Goal: Information Seeking & Learning: Learn about a topic

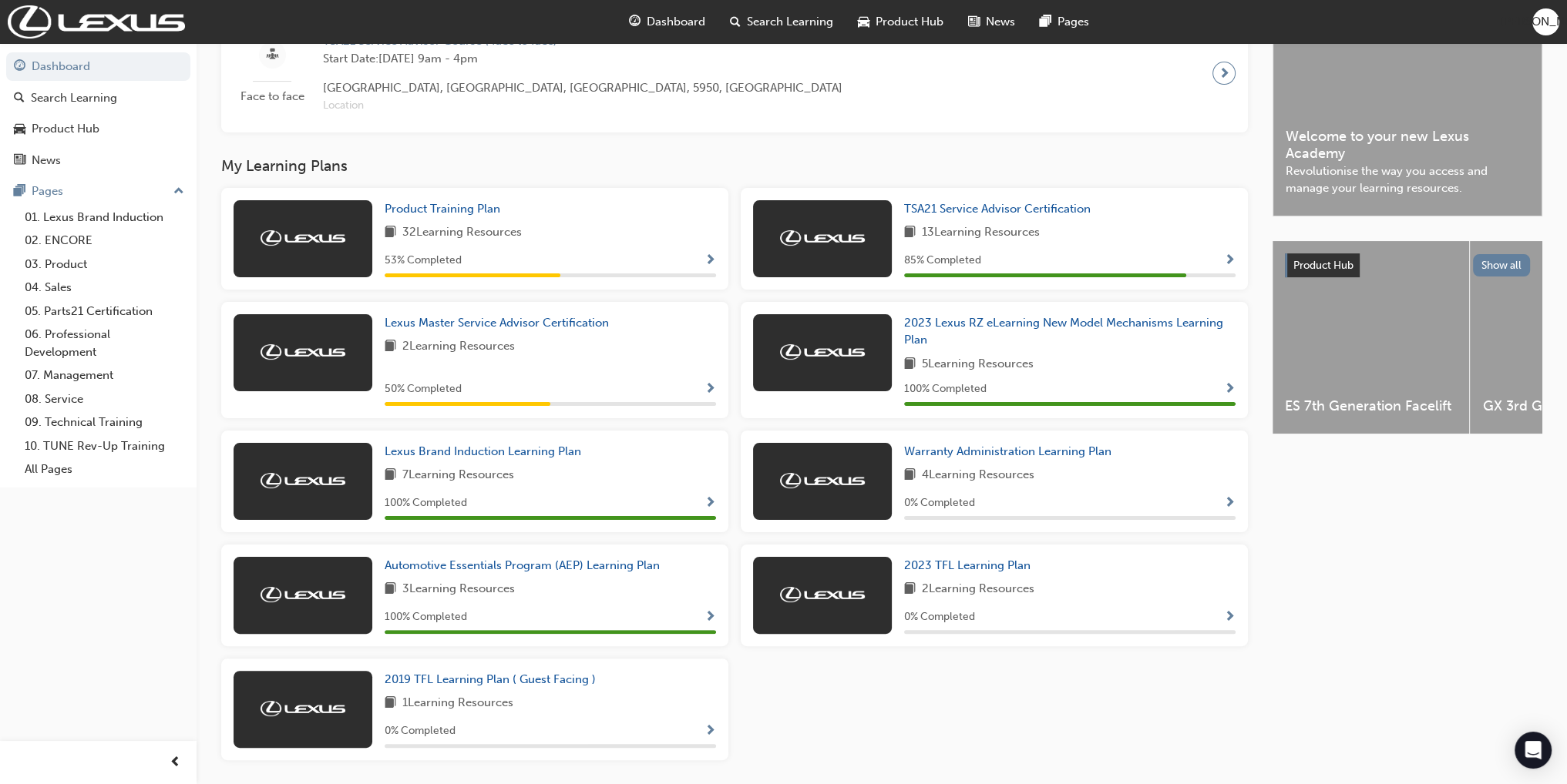
scroll to position [449, 0]
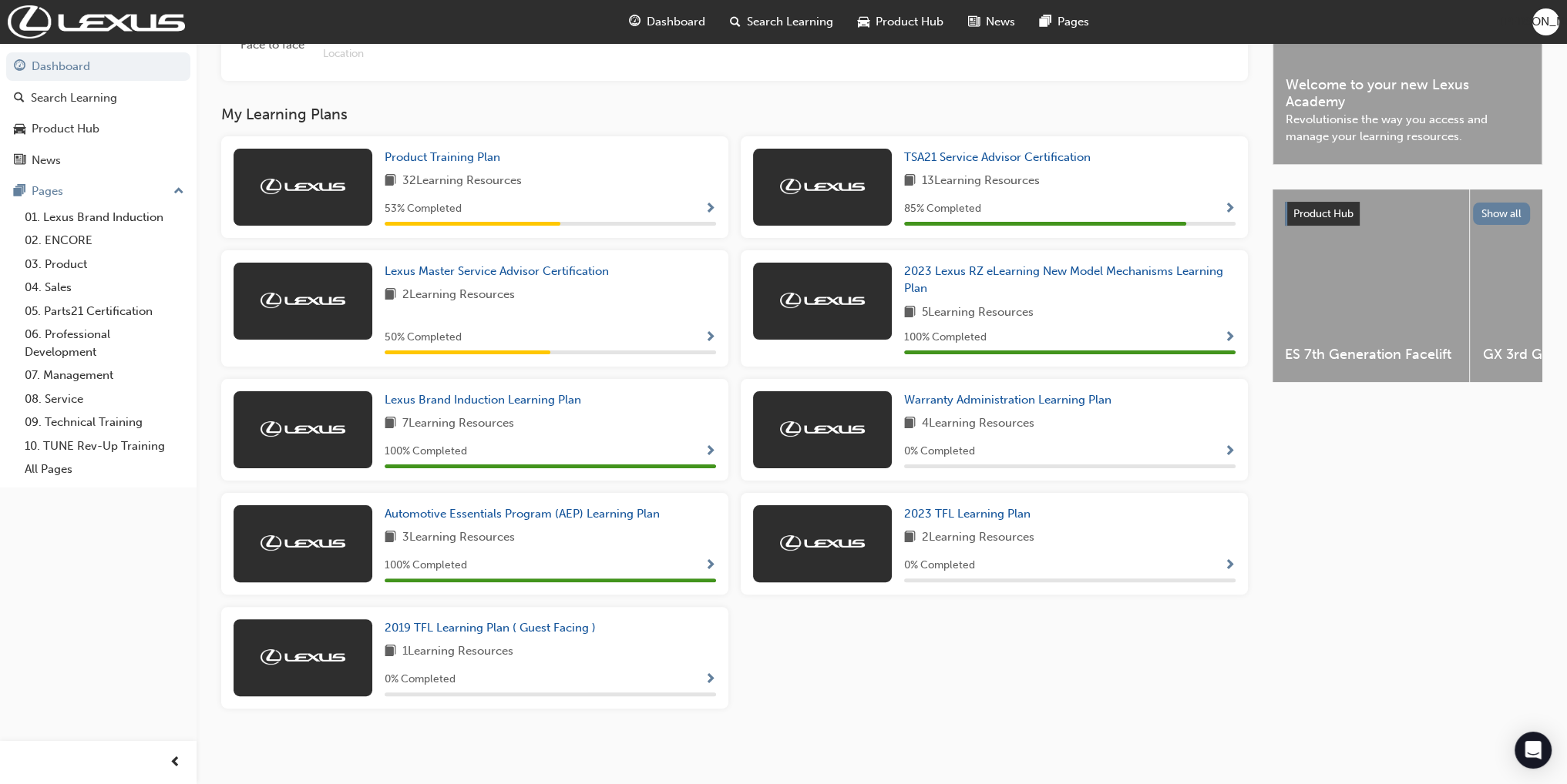
click at [708, 204] on span "Show Progress" at bounding box center [710, 209] width 11 height 14
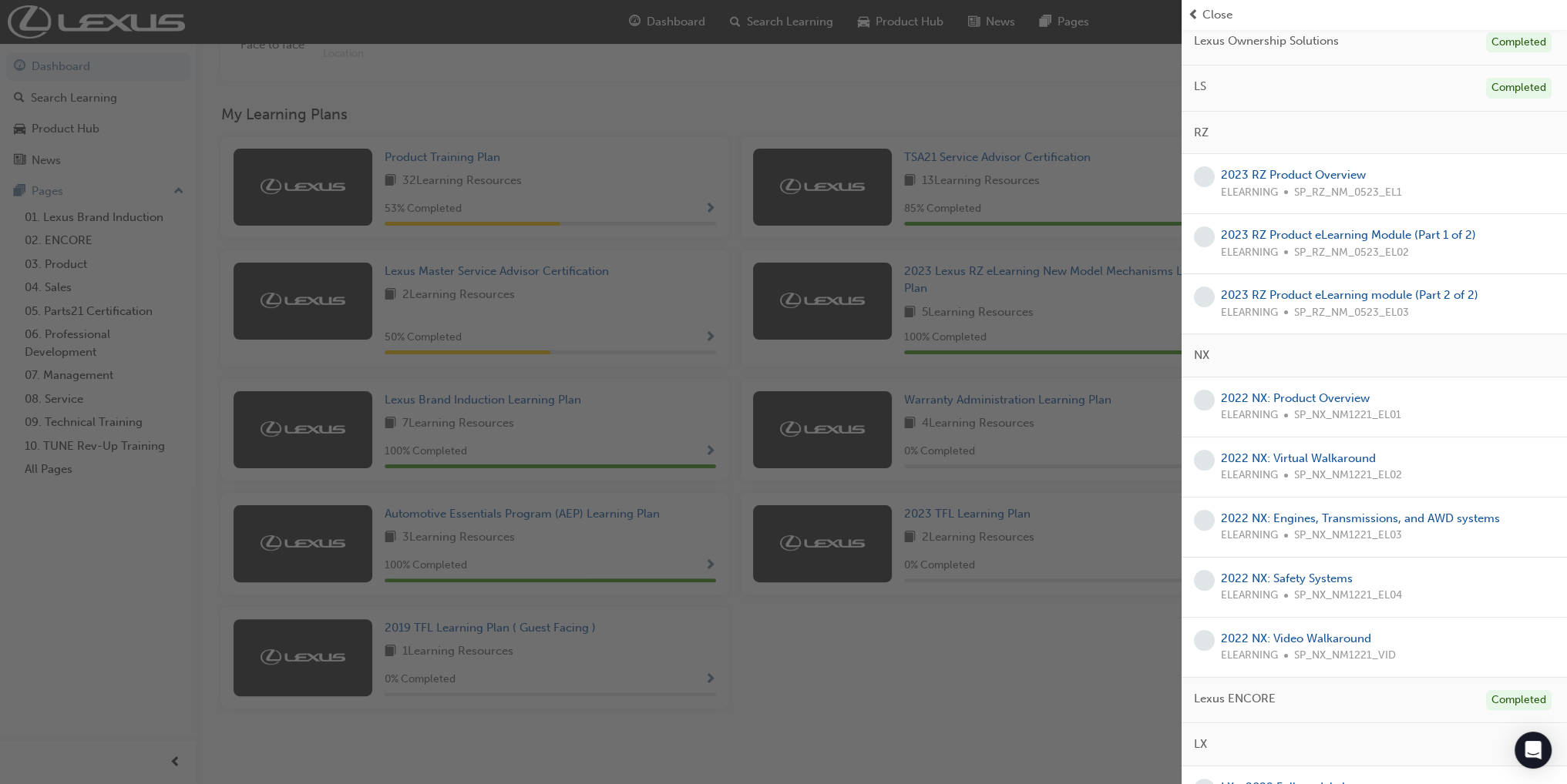
scroll to position [0, 0]
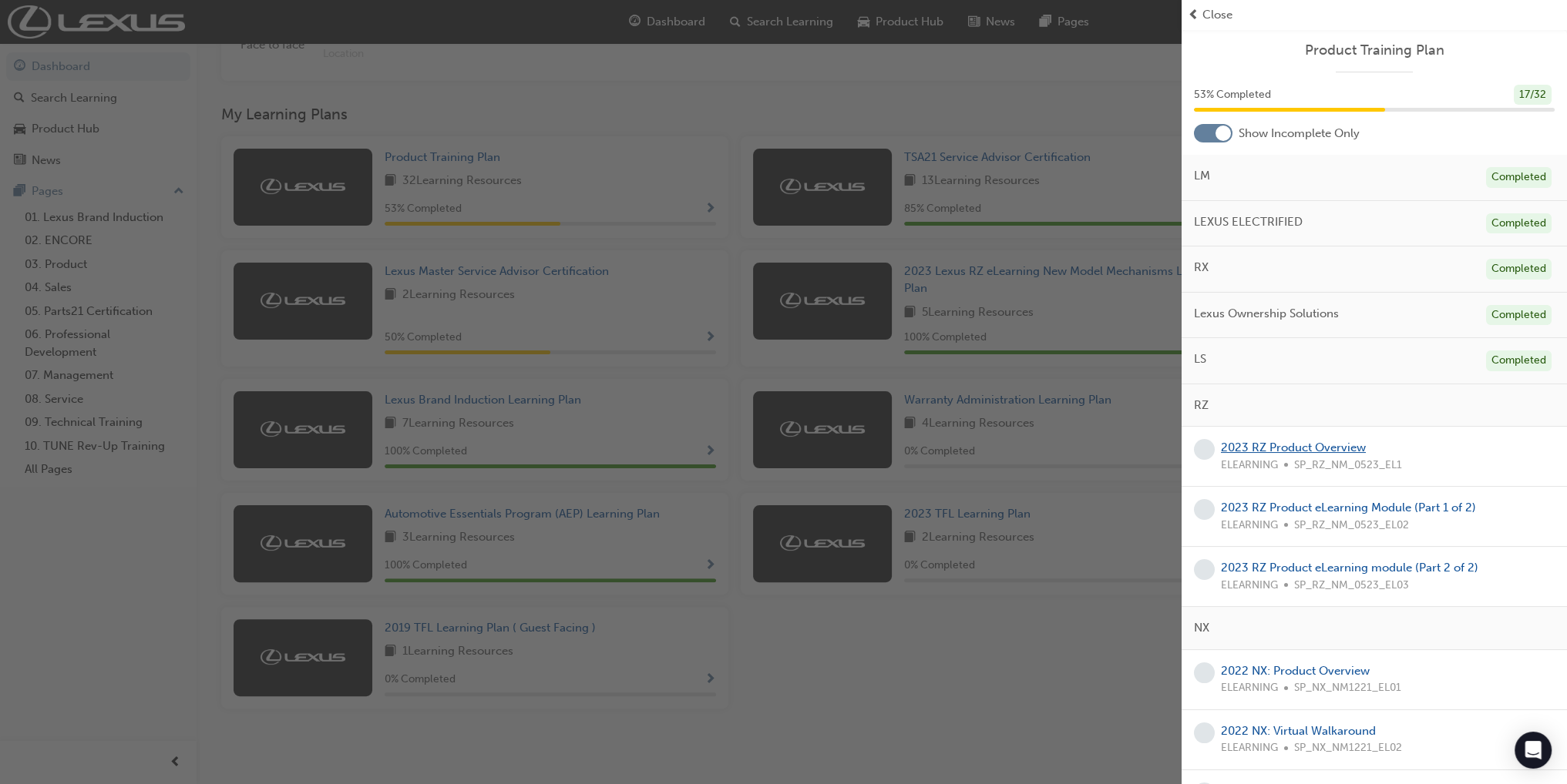
click at [1301, 442] on link "2023 RZ Product Overview" at bounding box center [1293, 447] width 145 height 14
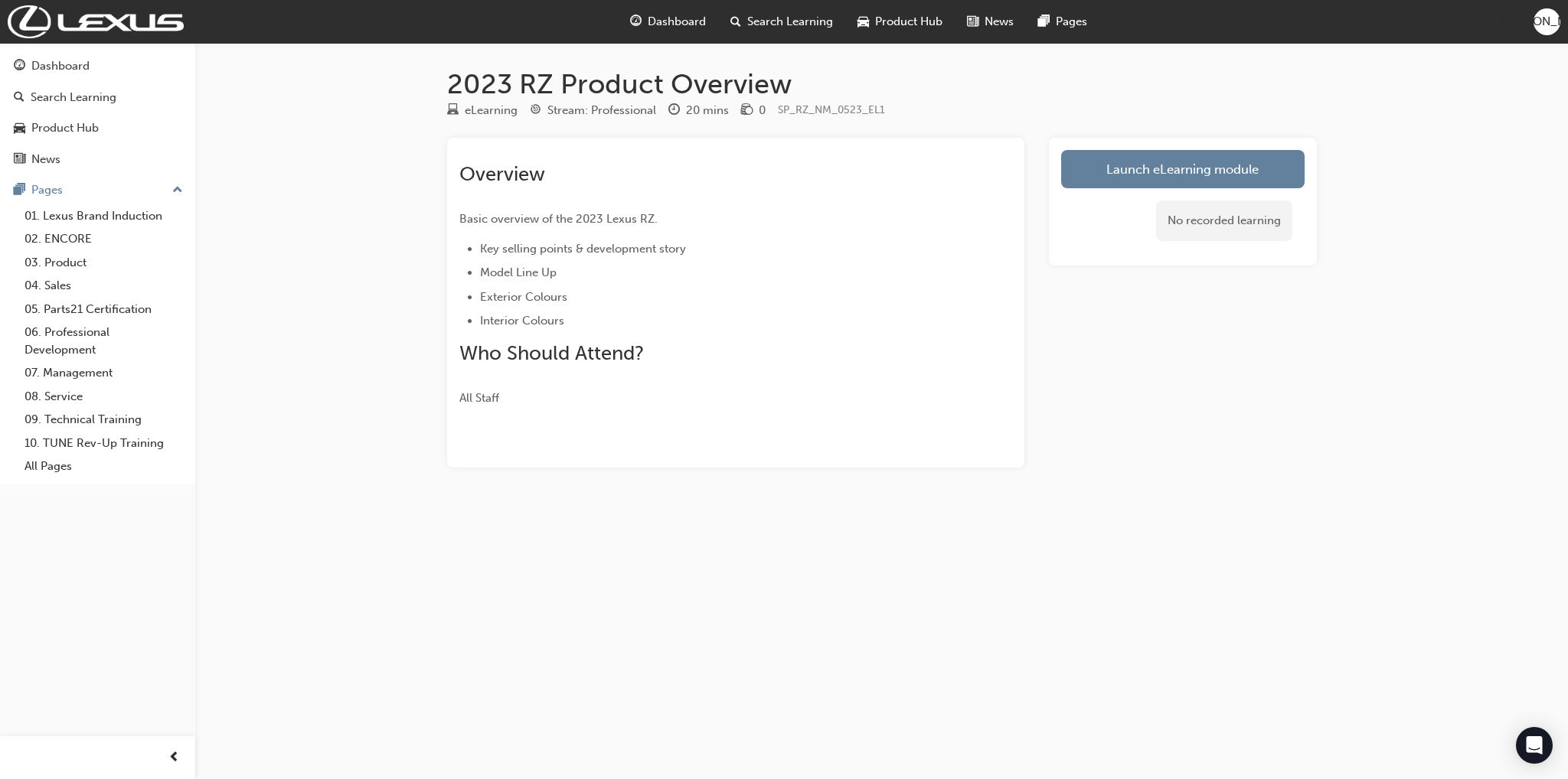
click at [1151, 414] on div "Launch eLearning module No recorded learning" at bounding box center [1182, 303] width 268 height 330
click at [1090, 176] on link "Launch eLearning module" at bounding box center [1182, 168] width 244 height 38
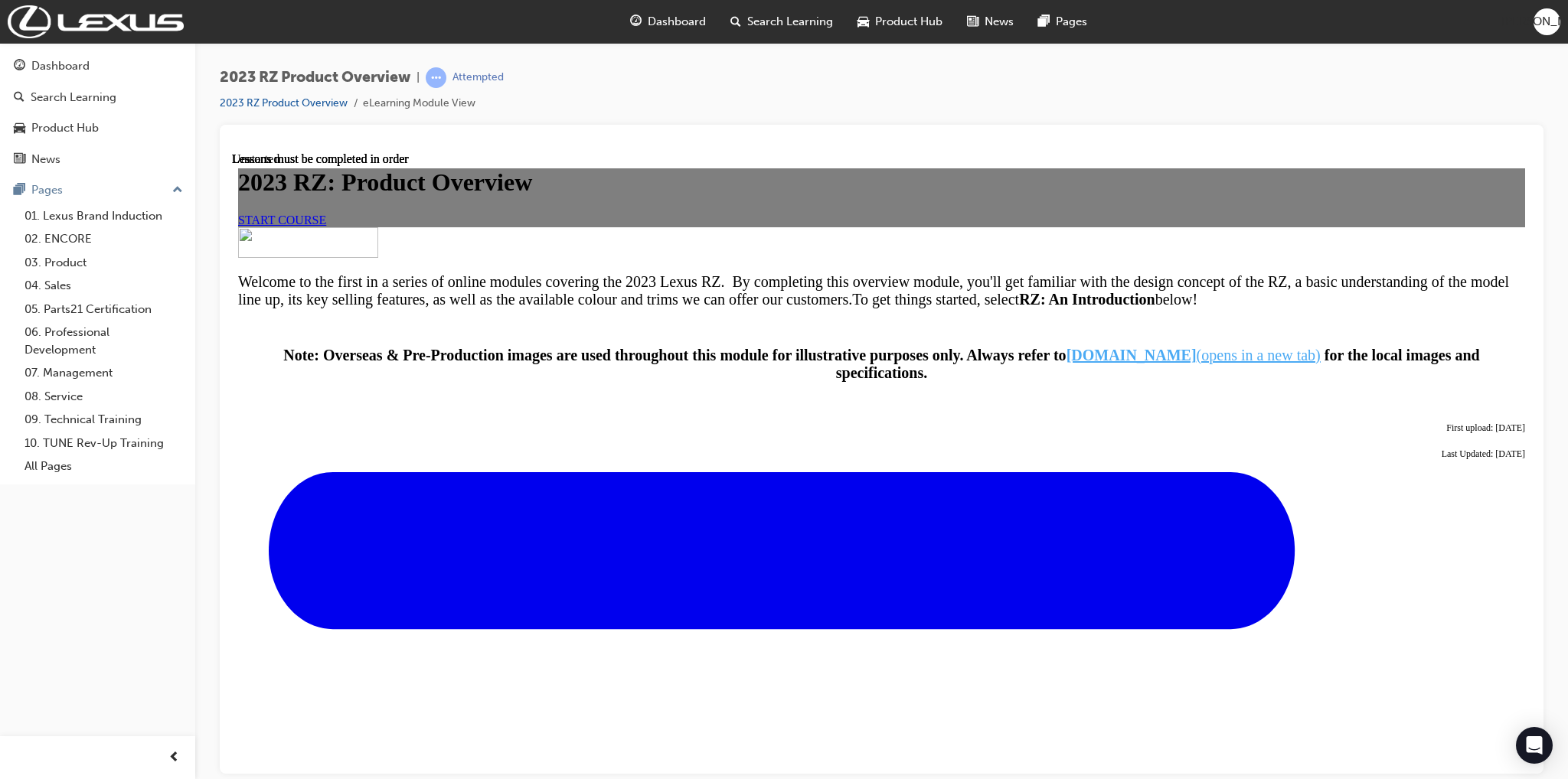
click at [762, 226] on div "2023 RZ: Product Overview START COURSE" at bounding box center [881, 197] width 1287 height 58
click at [326, 226] on link "START COURSE" at bounding box center [282, 219] width 88 height 13
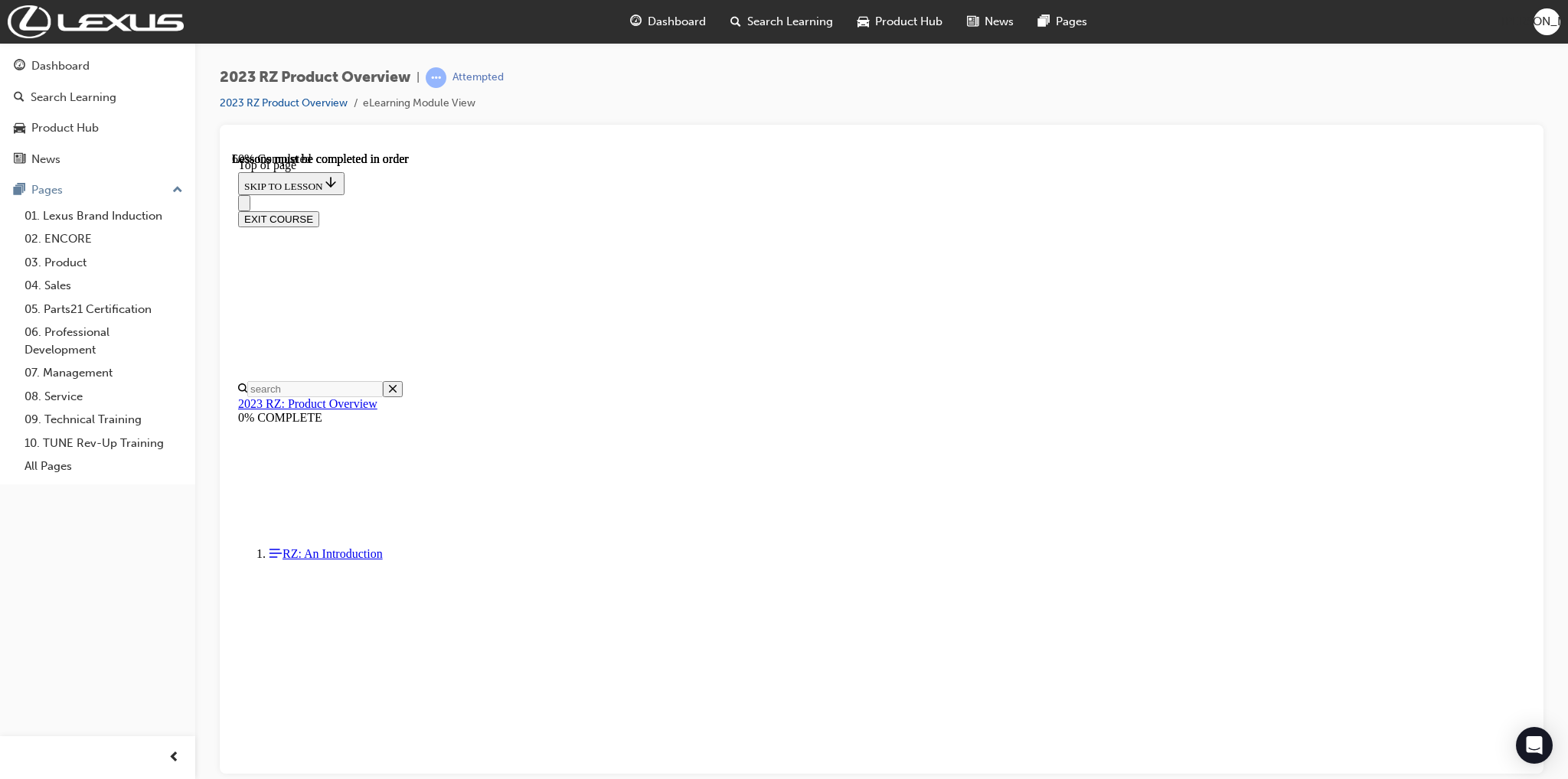
scroll to position [1774, 0]
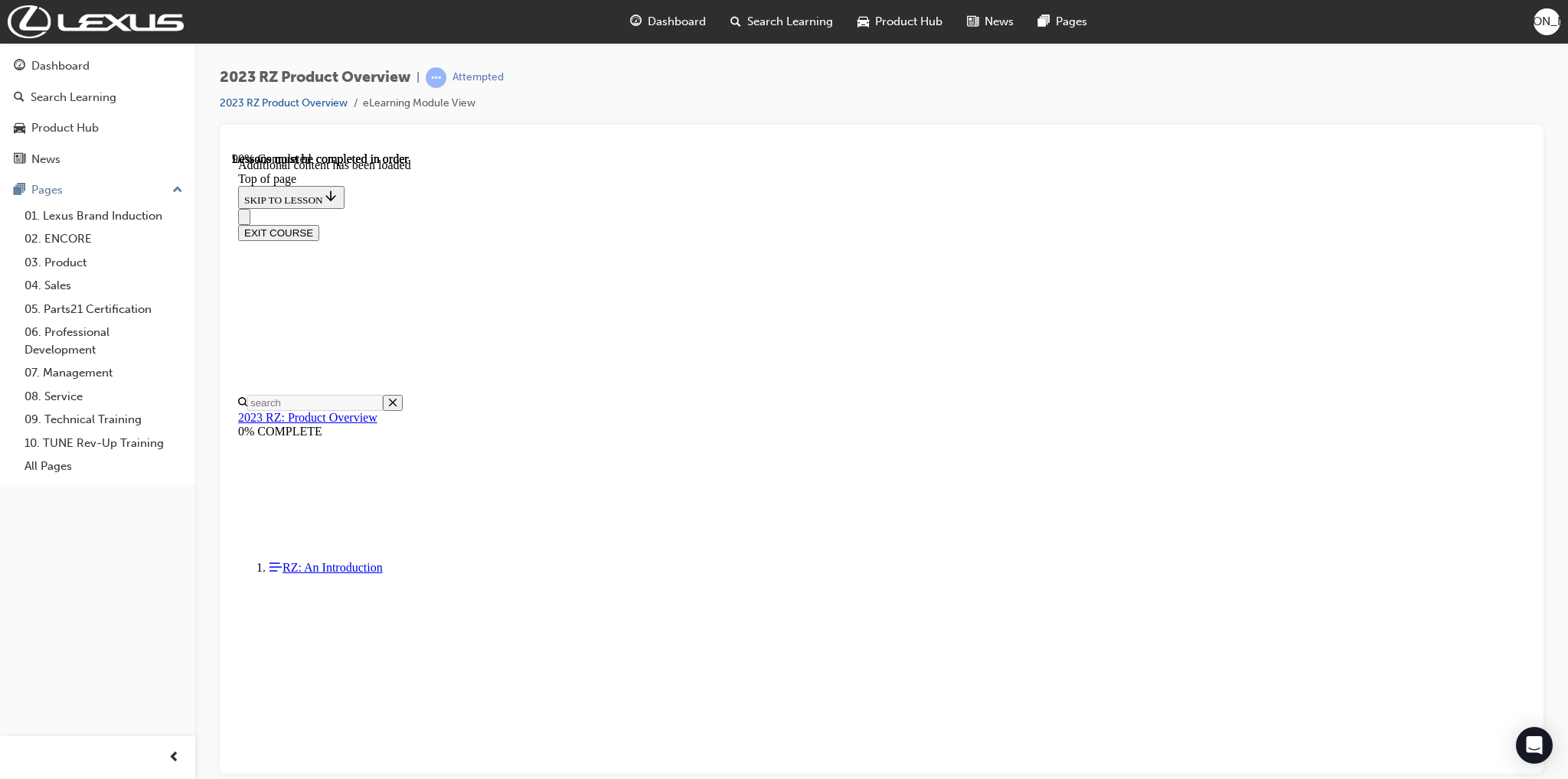
scroll to position [2234, 0]
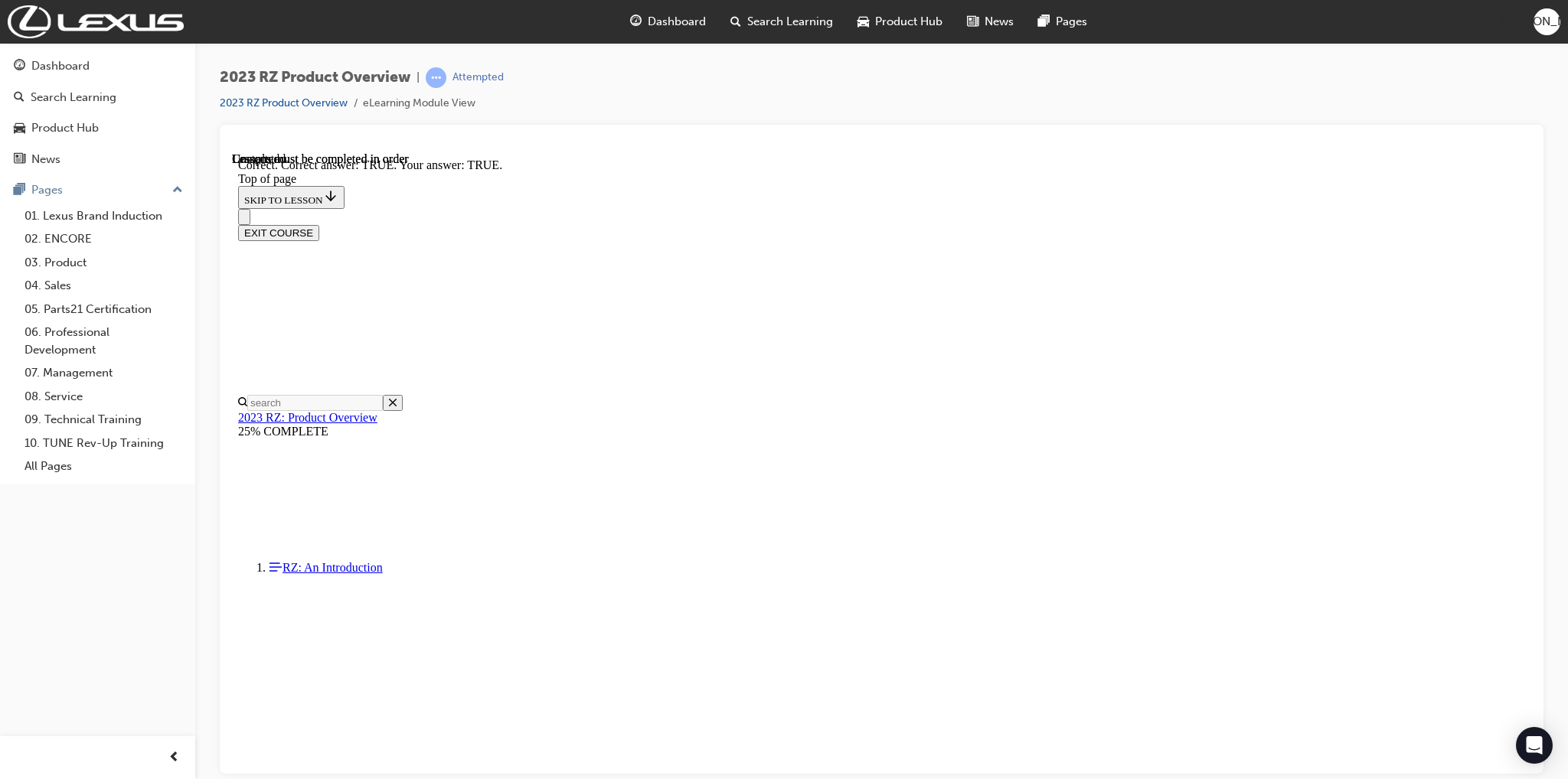
drag, startPoint x: 948, startPoint y: 635, endPoint x: 971, endPoint y: 628, distance: 24.0
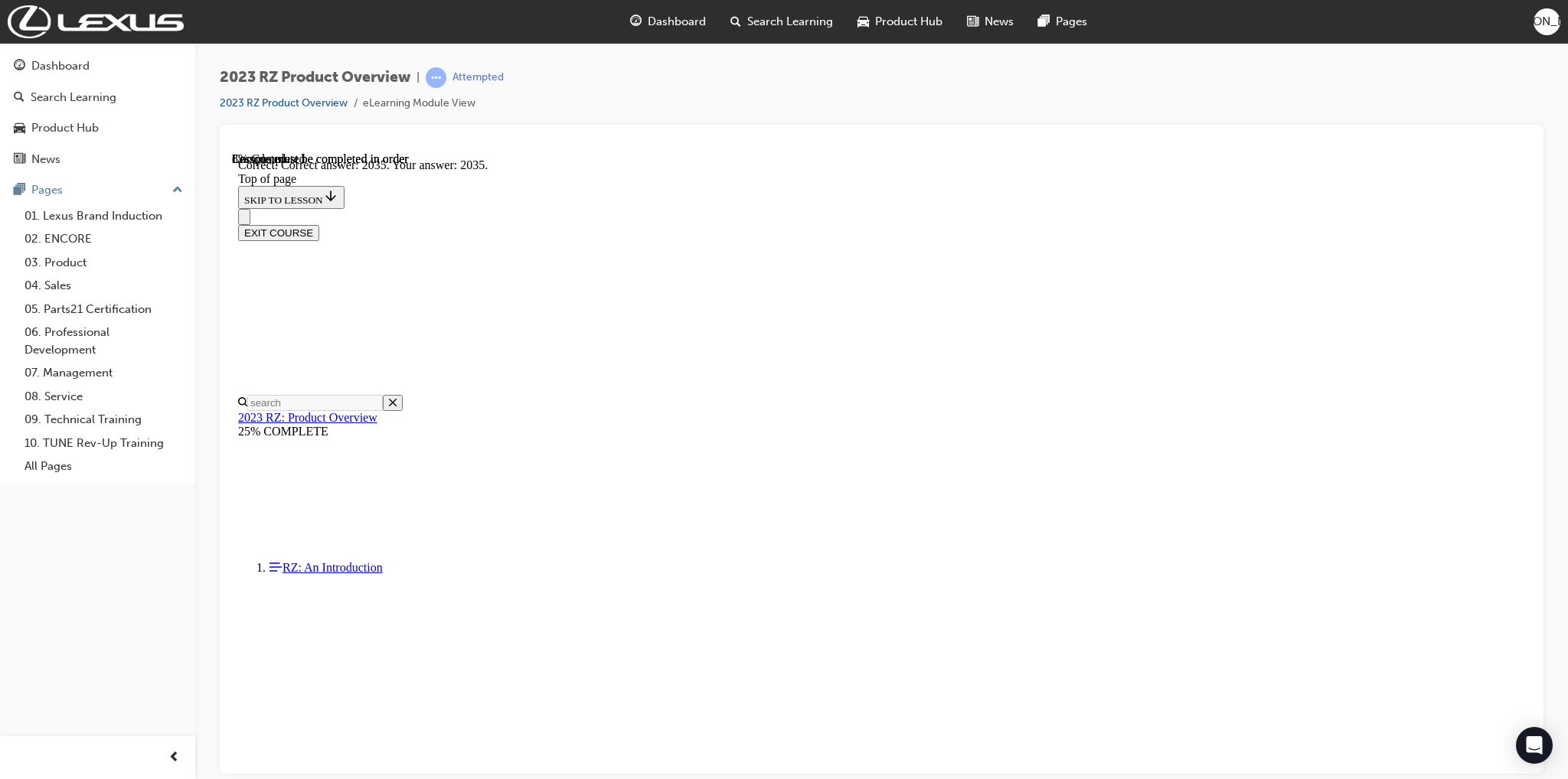
scroll to position [46, 0]
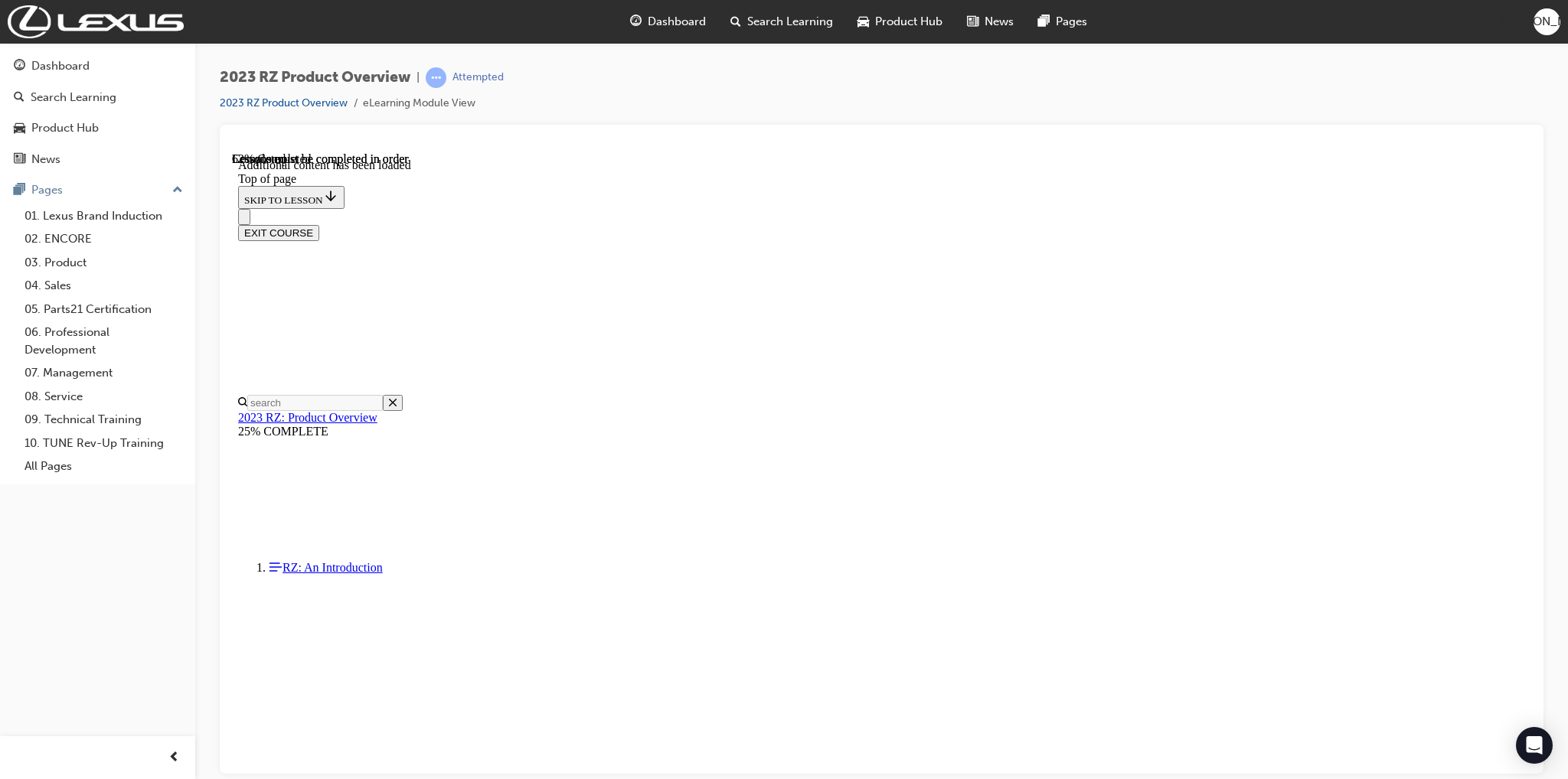
scroll to position [1458, 0]
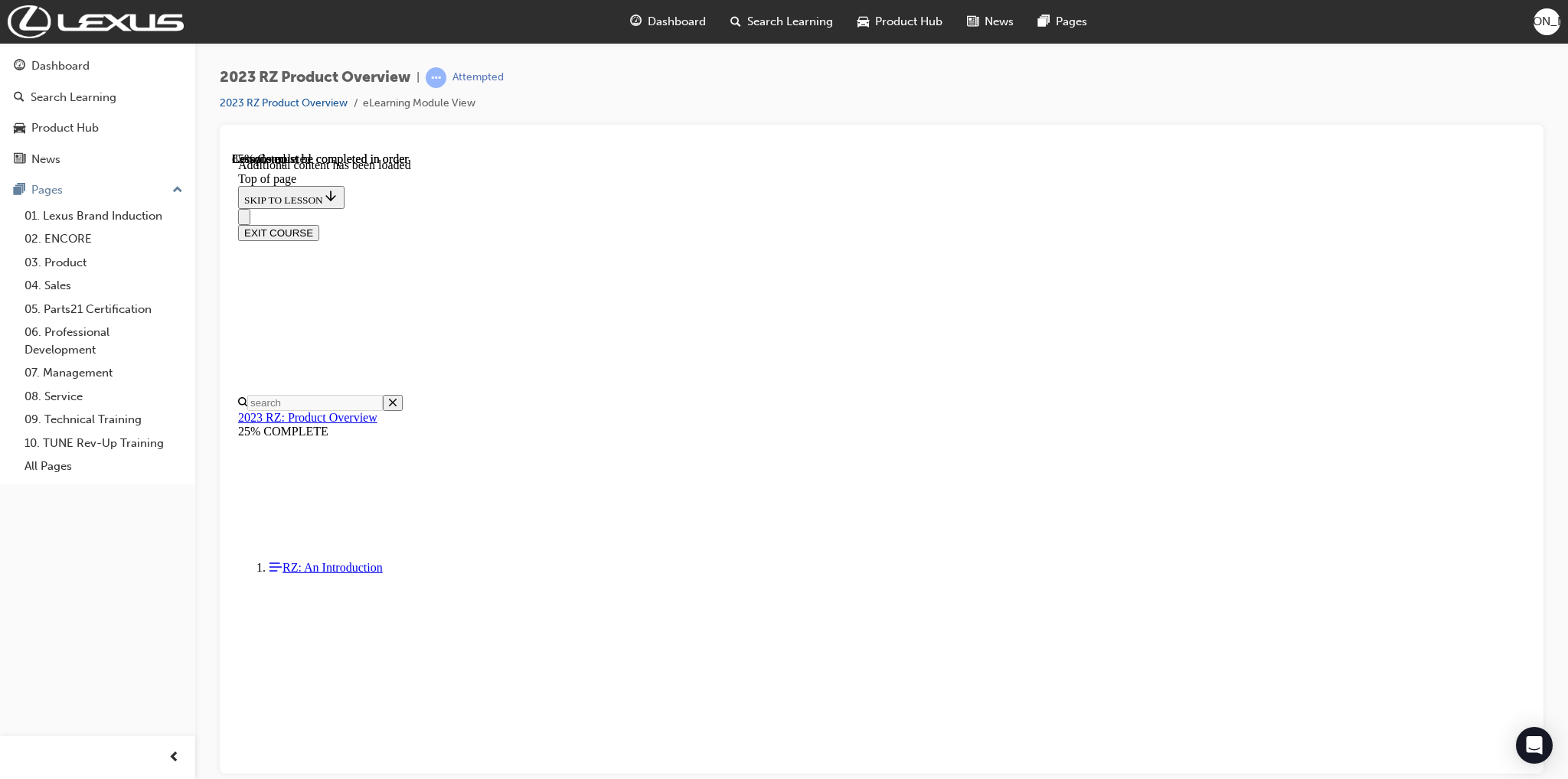
scroll to position [2128, 0]
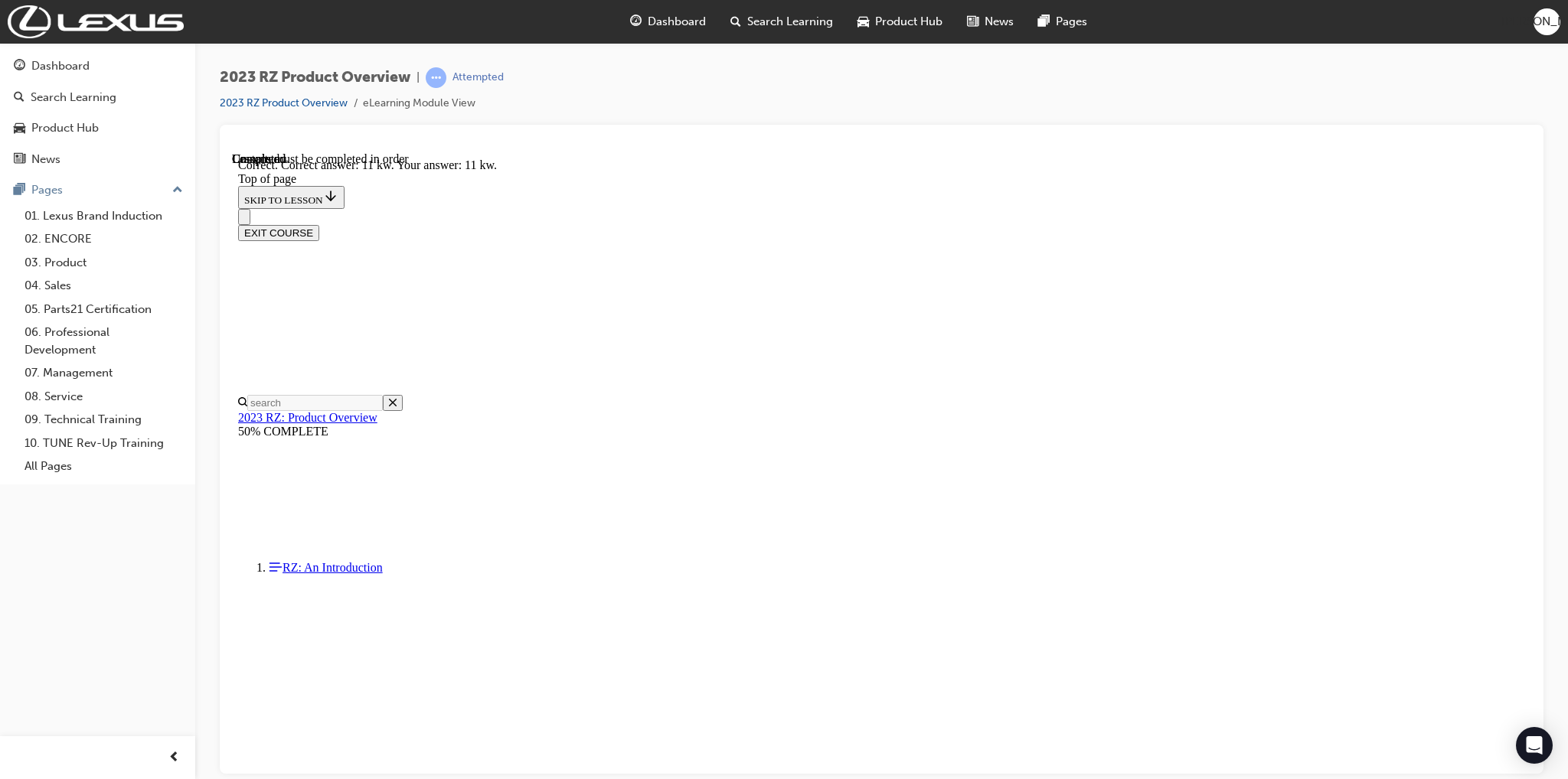
scroll to position [2692, 0]
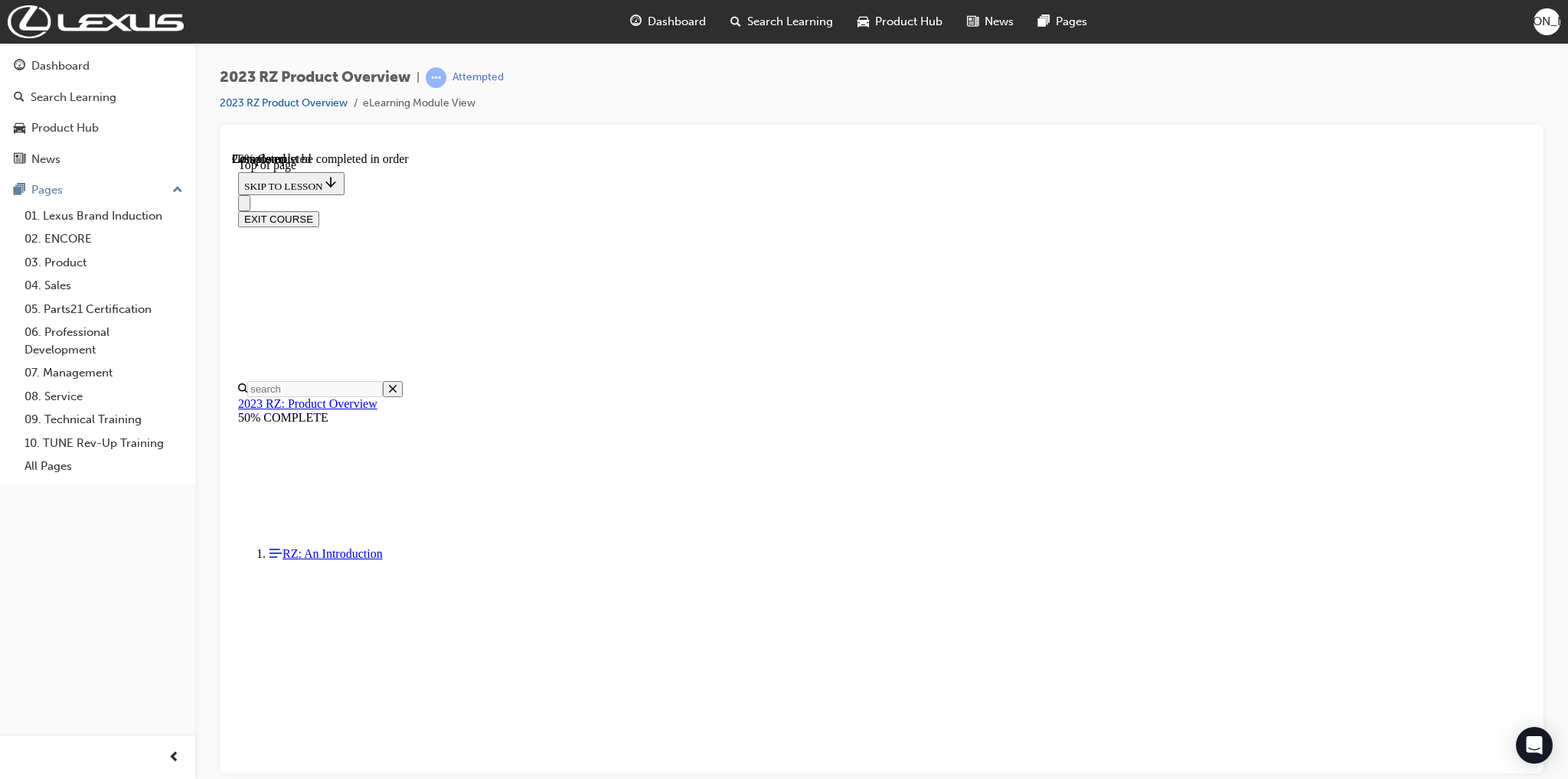
scroll to position [48, 0]
drag, startPoint x: 663, startPoint y: 405, endPoint x: 671, endPoint y: 412, distance: 10.6
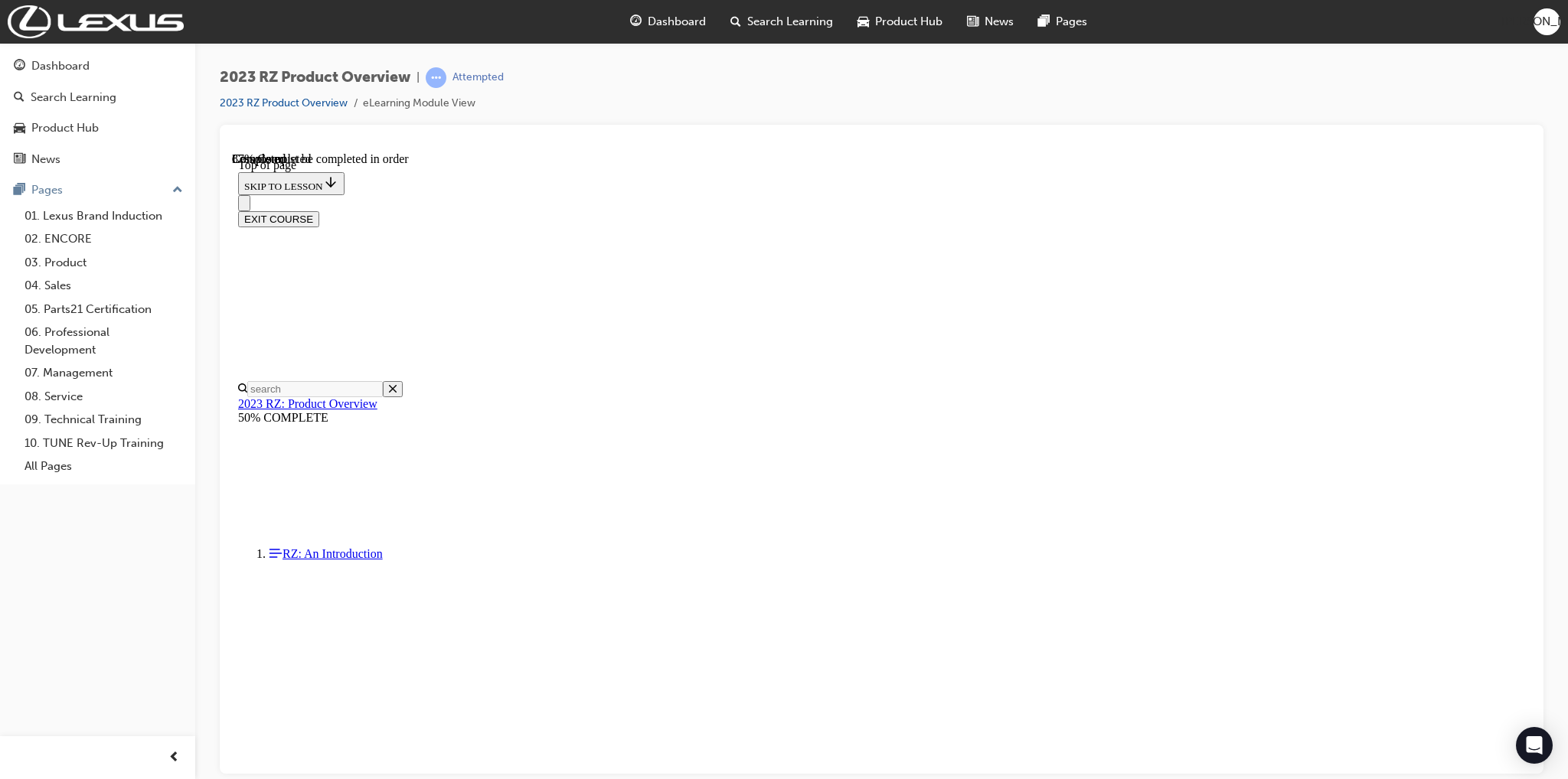
scroll to position [3668, 0]
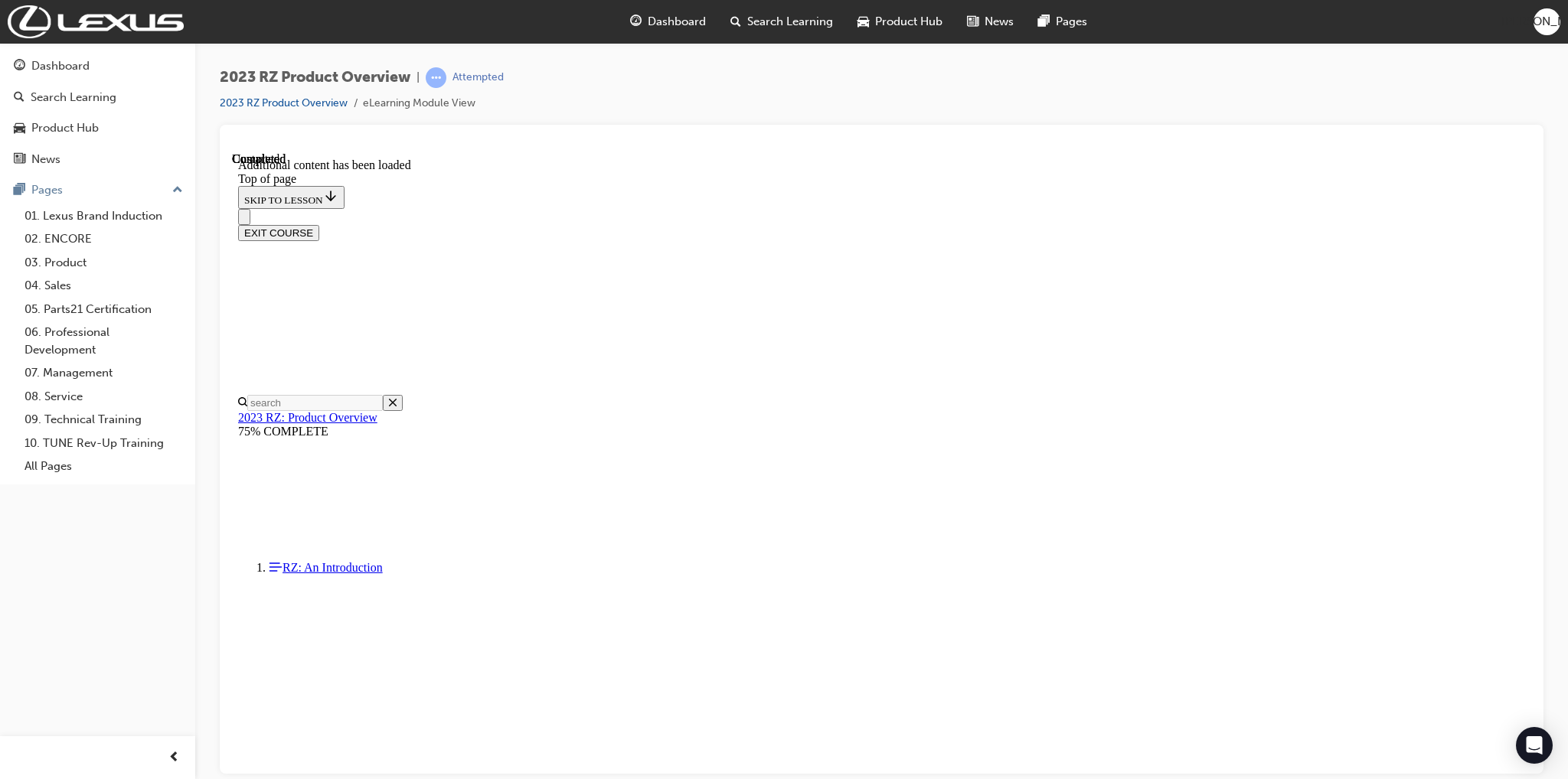
scroll to position [4132, 0]
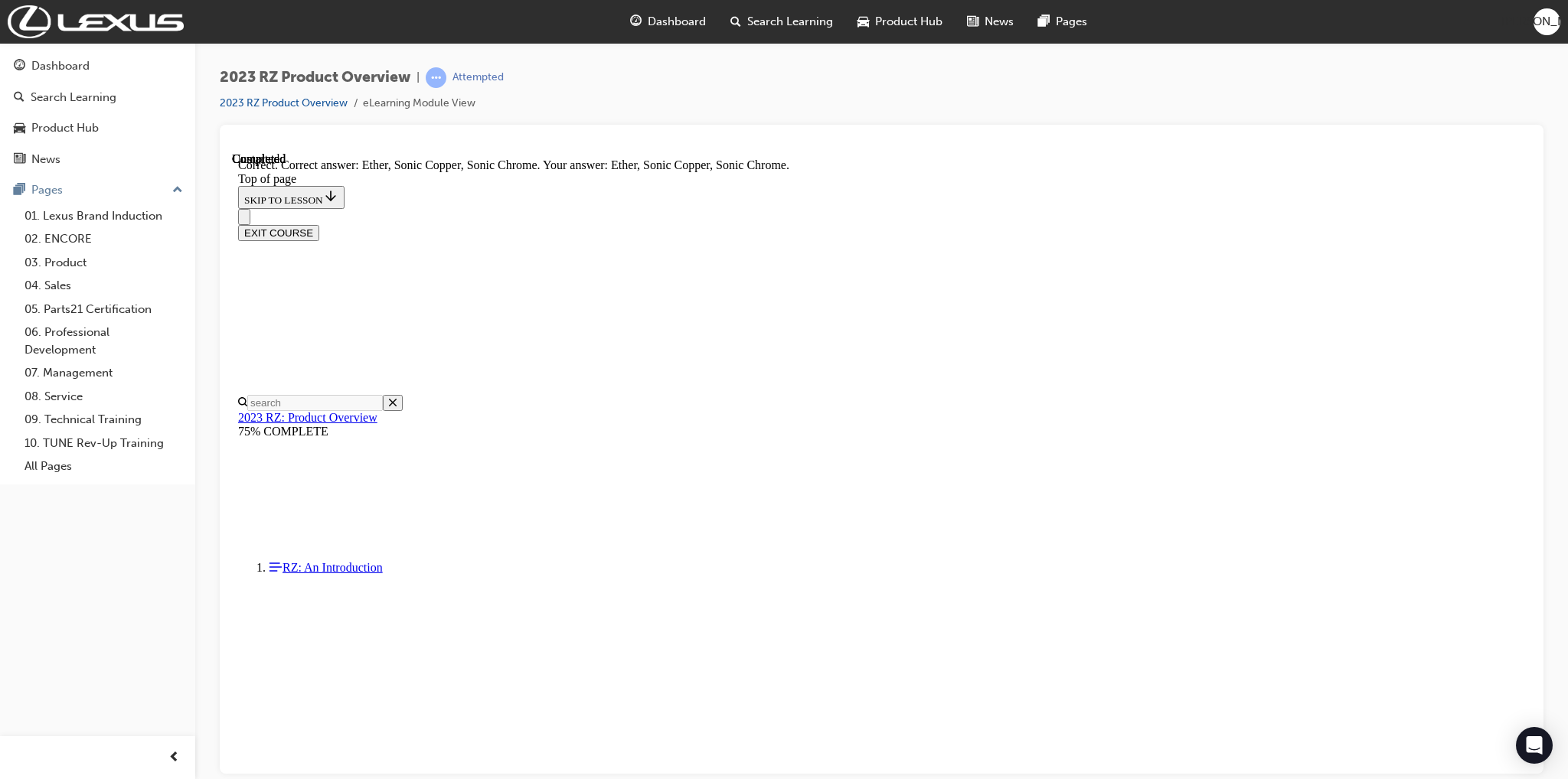
scroll to position [4235, 0]
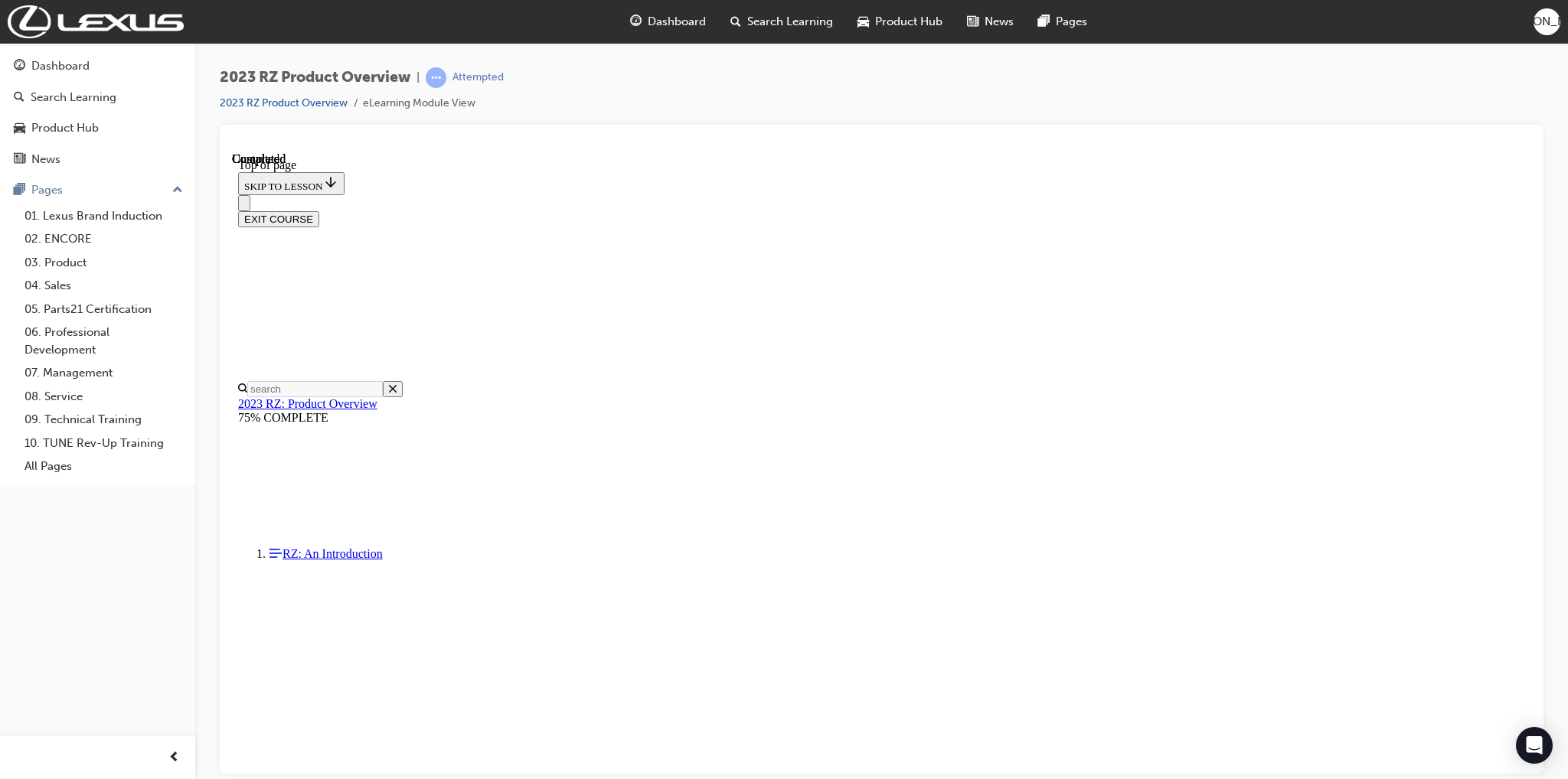
click at [320, 210] on button "EXIT COURSE" at bounding box center [278, 218] width 81 height 16
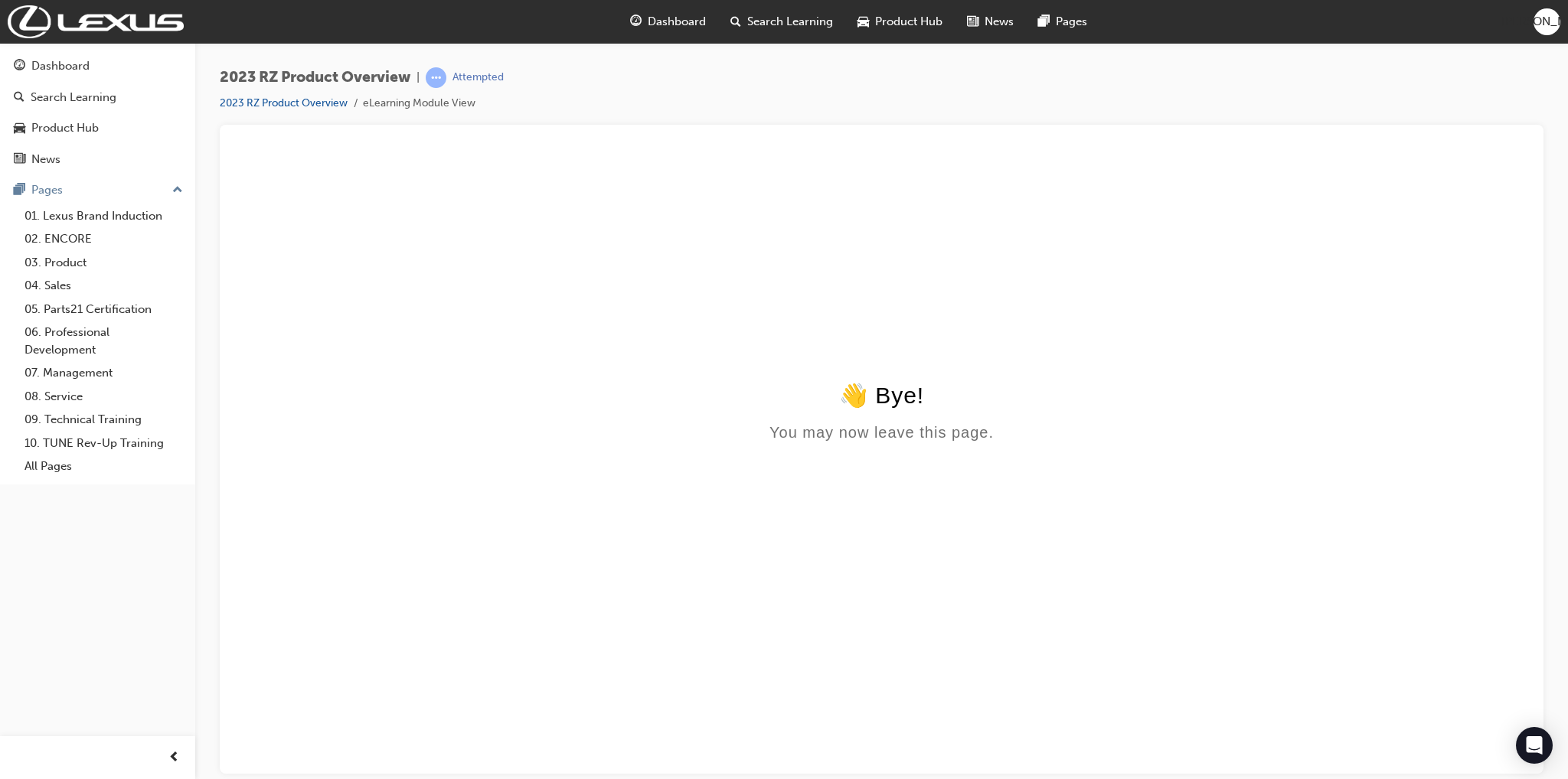
scroll to position [0, 0]
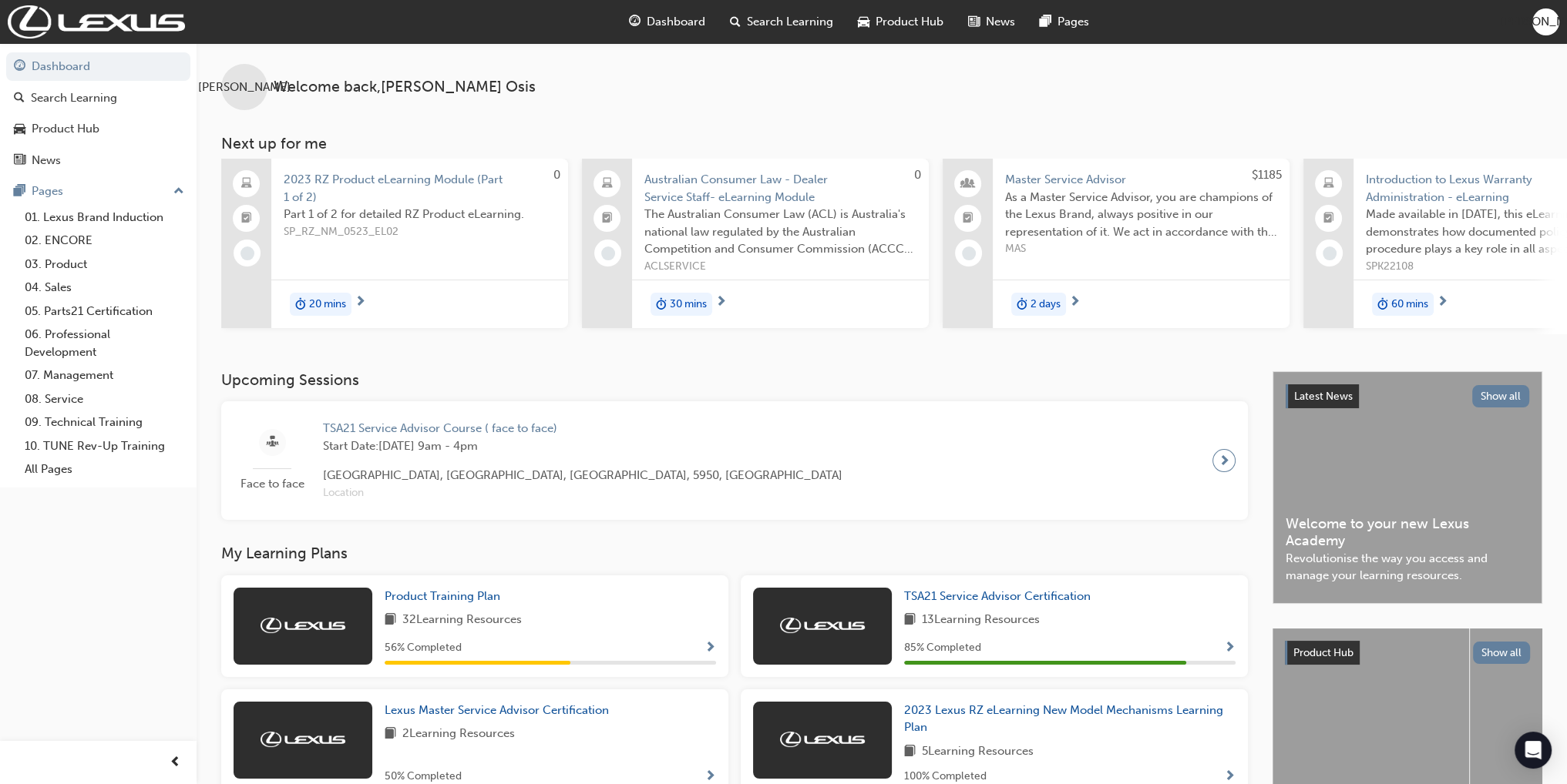
scroll to position [231, 0]
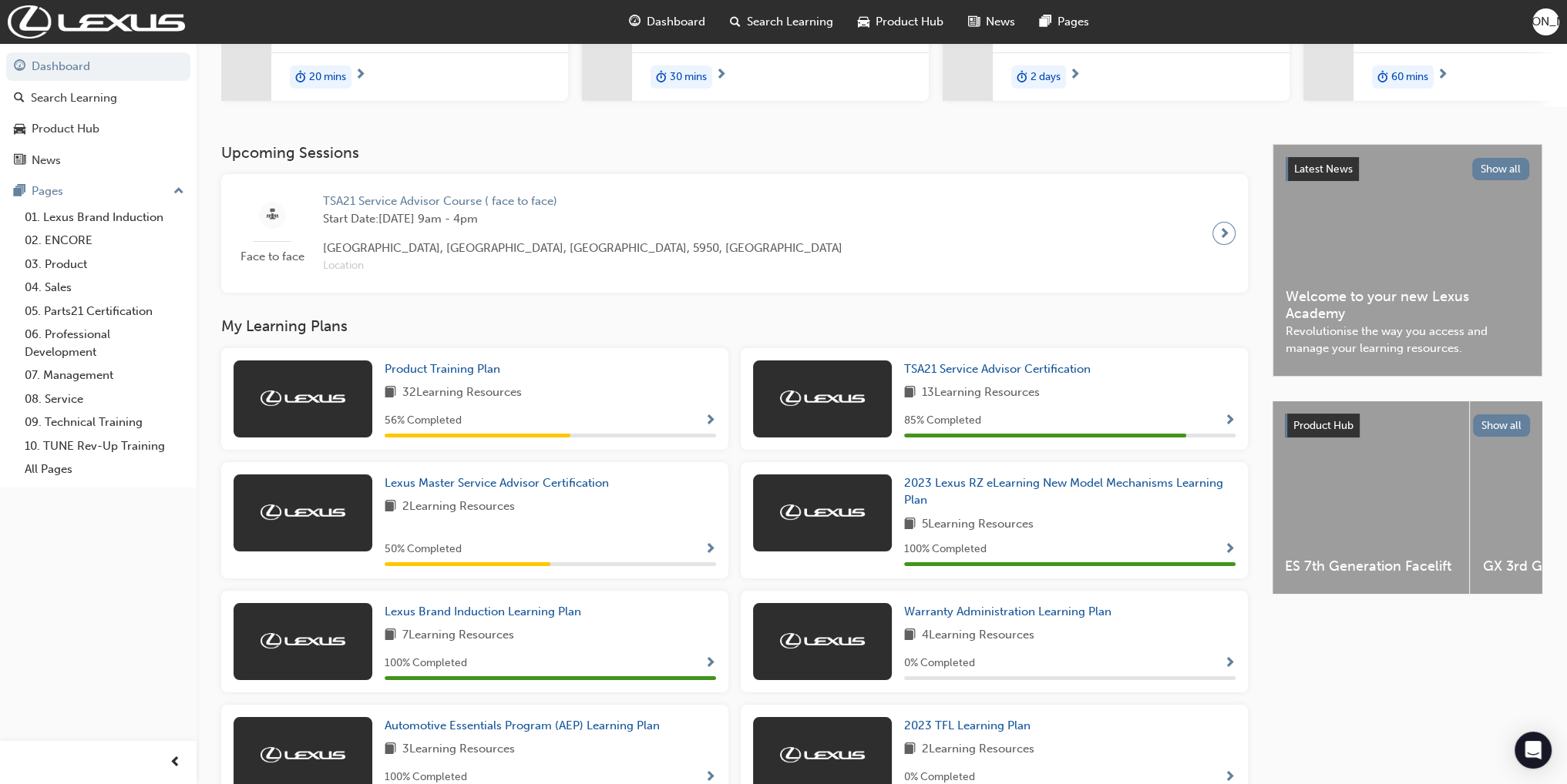
click at [697, 418] on div "56 % Completed" at bounding box center [550, 421] width 331 height 20
click at [710, 423] on span "Show Progress" at bounding box center [710, 421] width 11 height 14
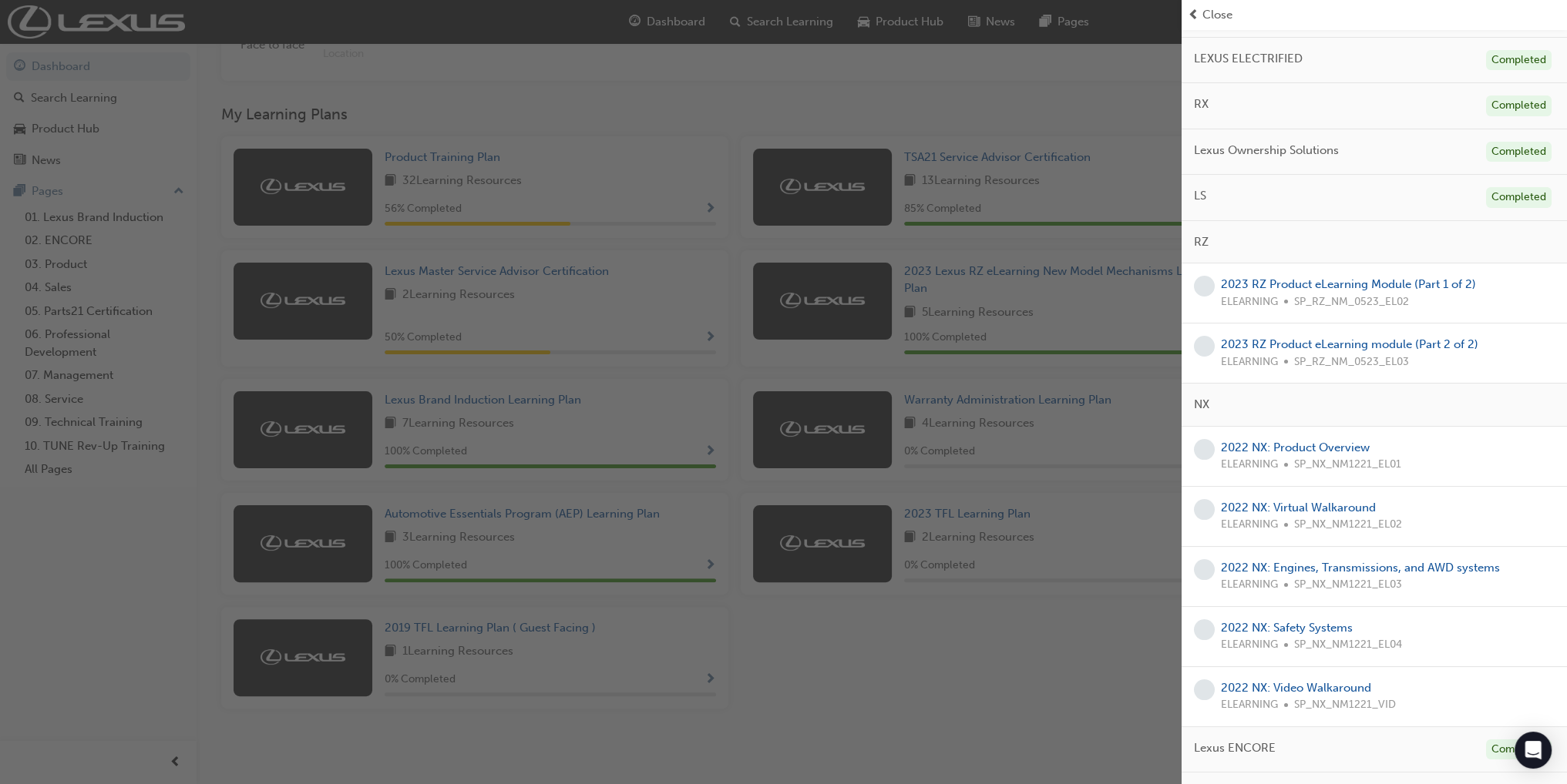
scroll to position [0, 0]
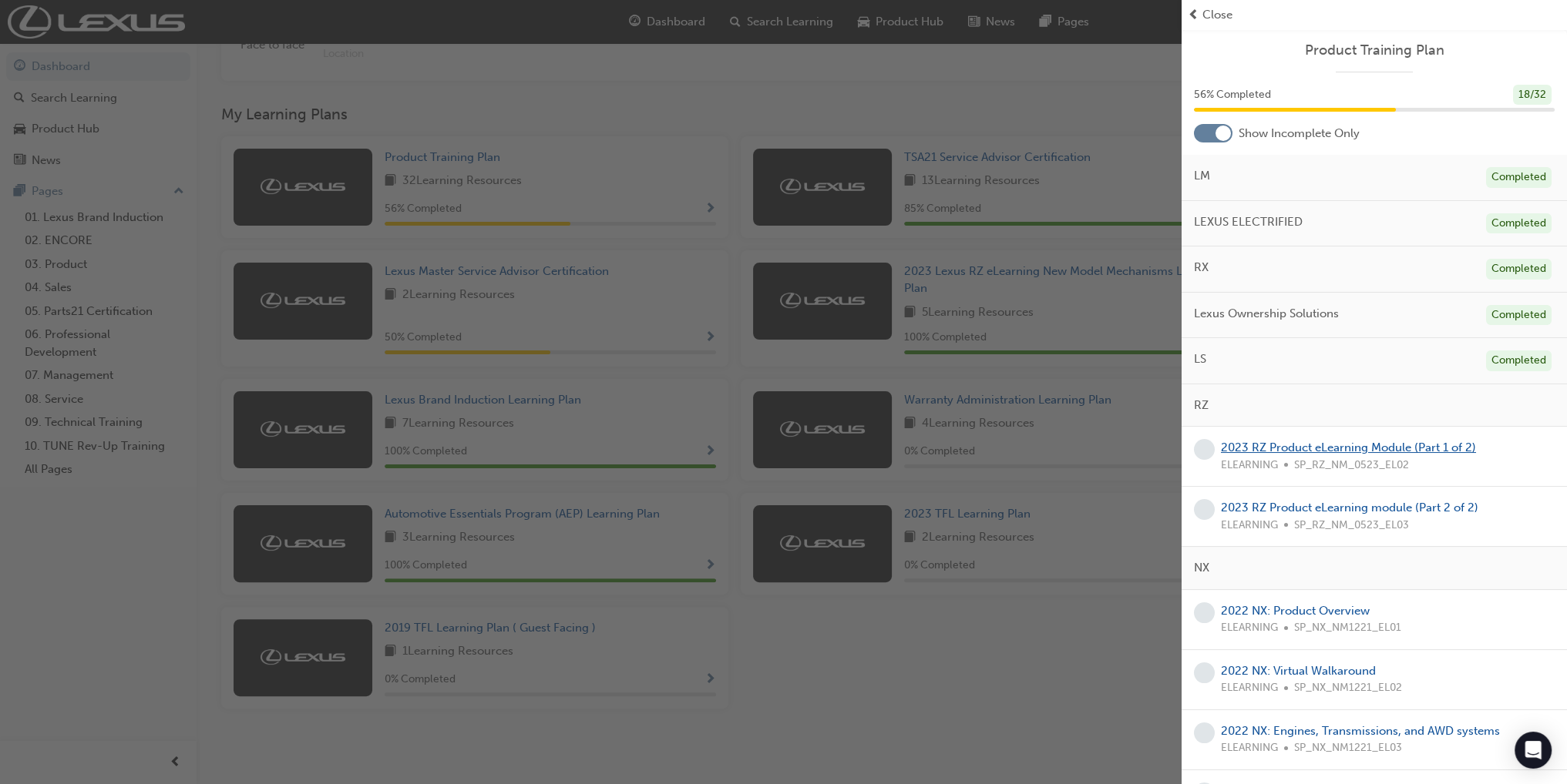
click at [1297, 447] on link "2023 RZ Product eLearning Module (Part 1 of 2)" at bounding box center [1348, 447] width 255 height 14
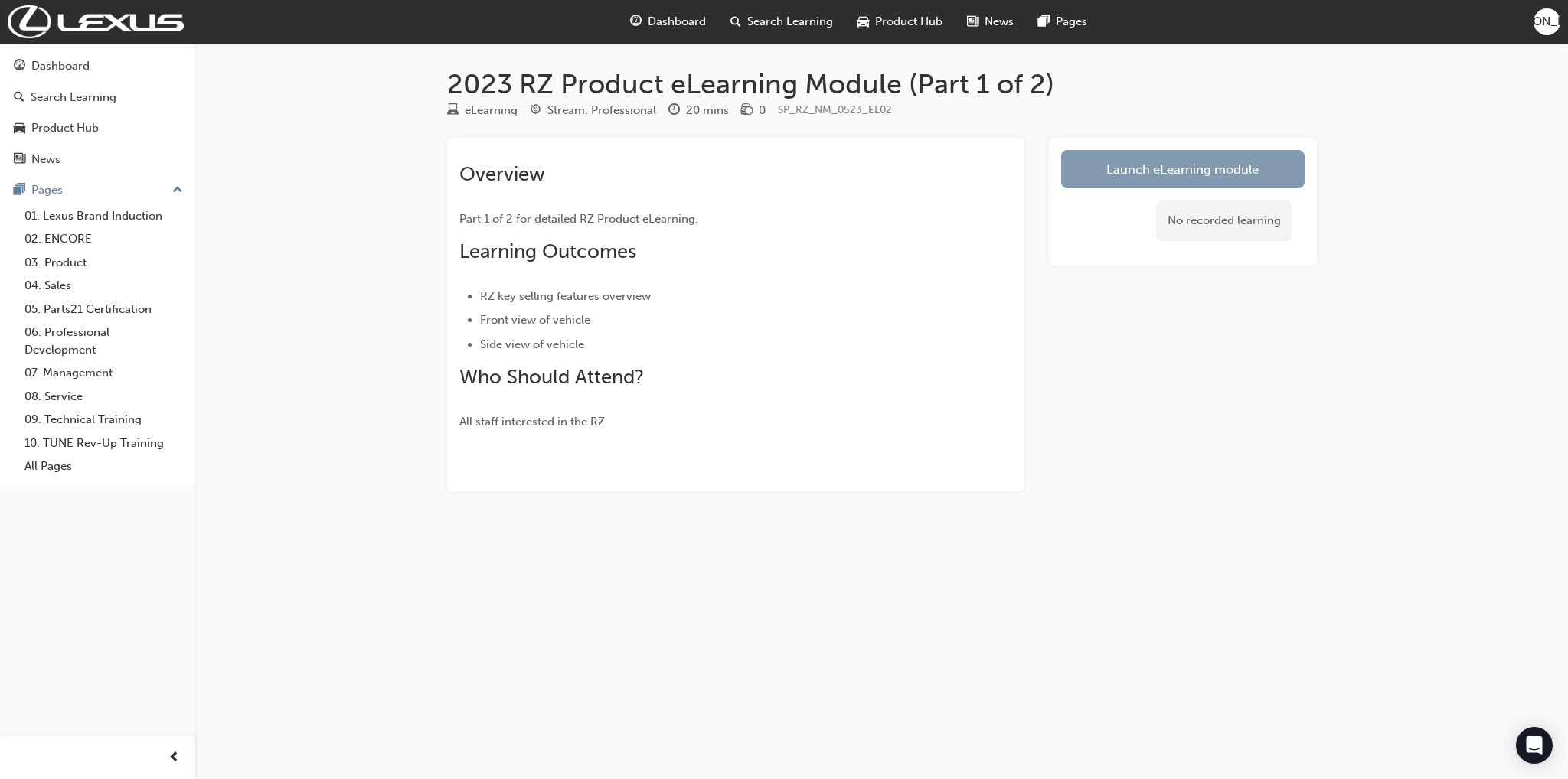
click at [1136, 160] on link "Launch eLearning module" at bounding box center [1182, 168] width 244 height 38
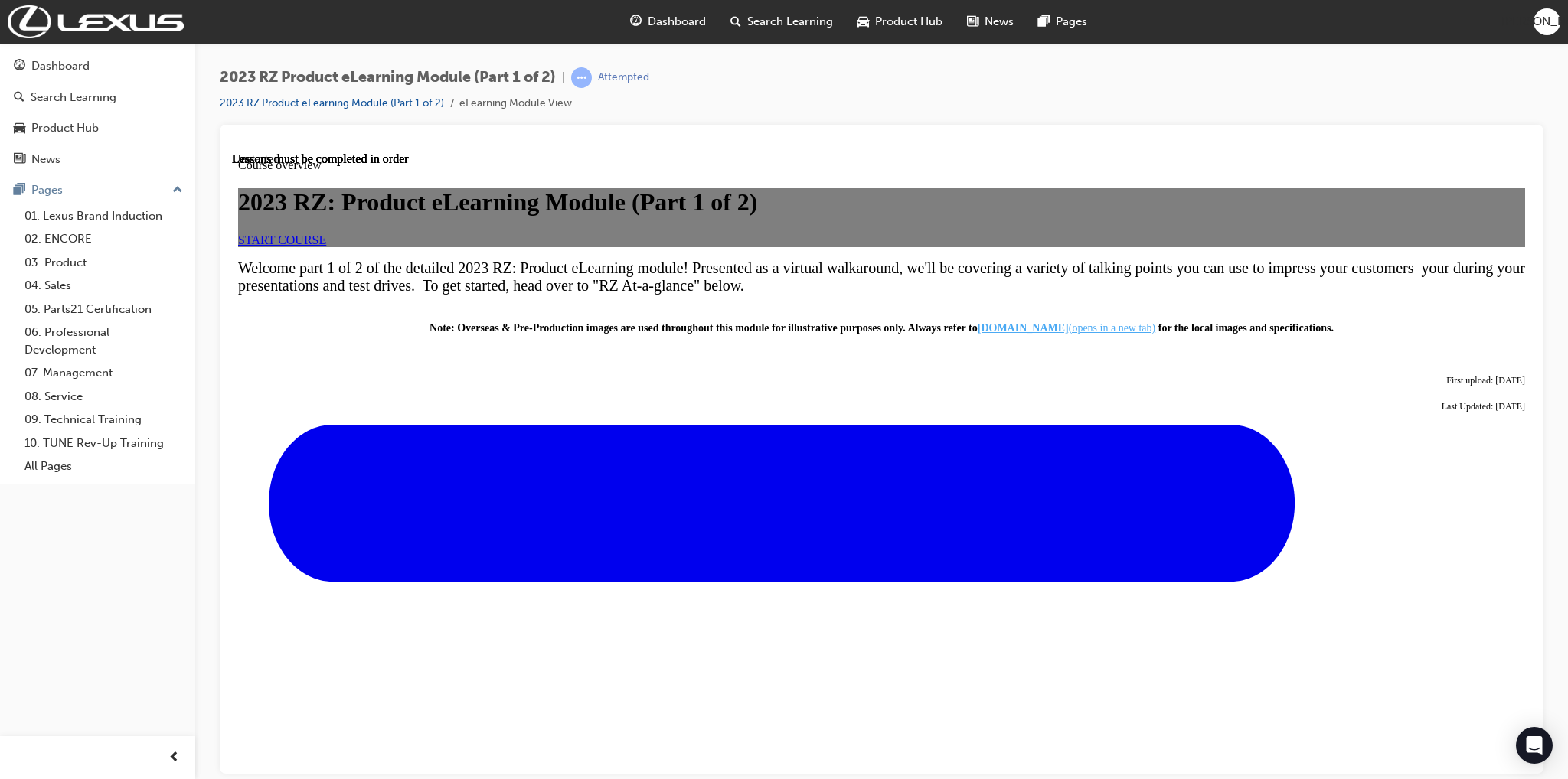
scroll to position [153, 0]
click at [326, 246] on link "START COURSE" at bounding box center [282, 239] width 88 height 13
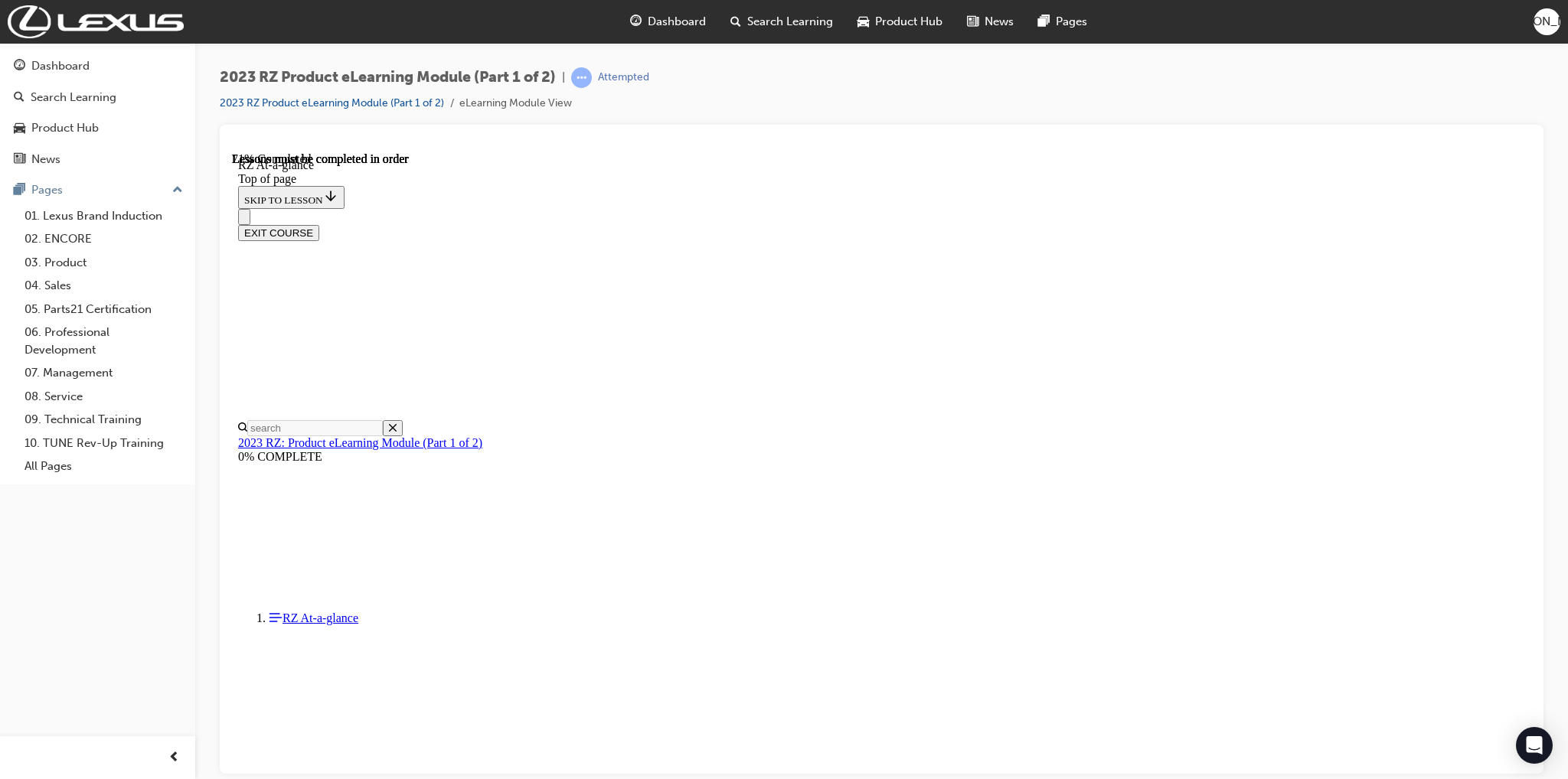
scroll to position [1672, 0]
drag, startPoint x: 863, startPoint y: 353, endPoint x: 975, endPoint y: 336, distance: 113.3
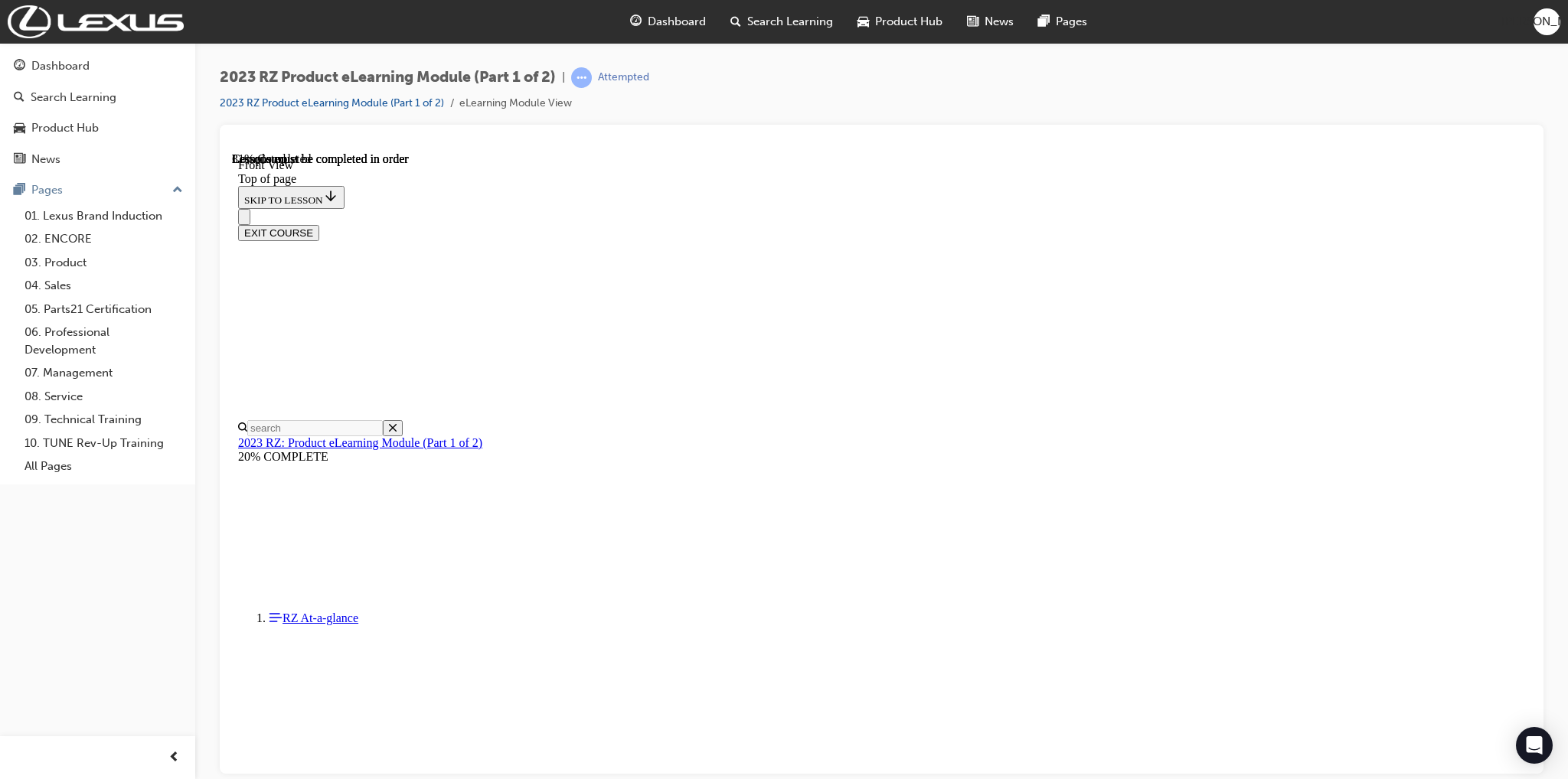
scroll to position [1348, 0]
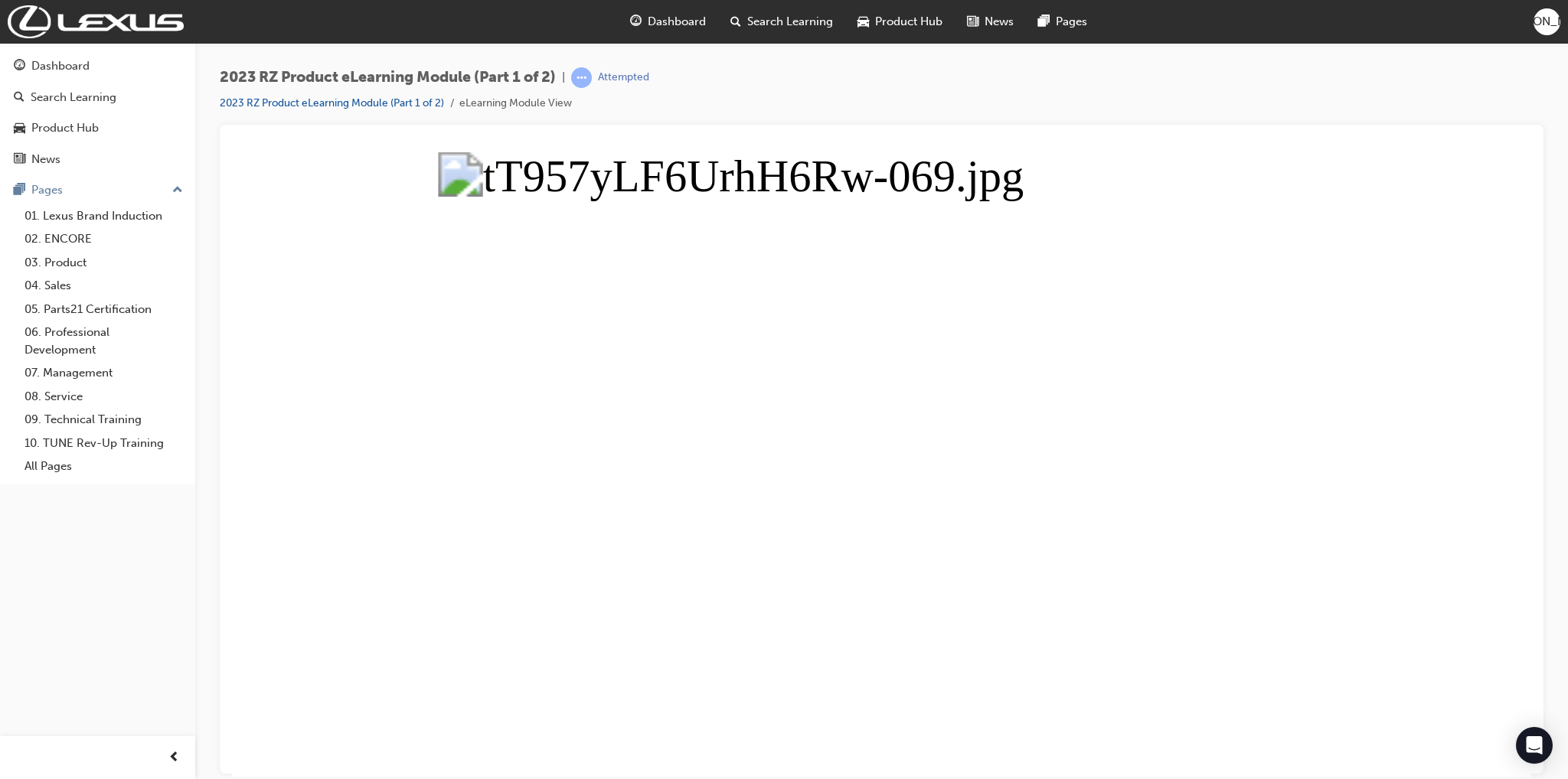
click at [1127, 483] on button "Unzoom image" at bounding box center [882, 464] width 1299 height 624
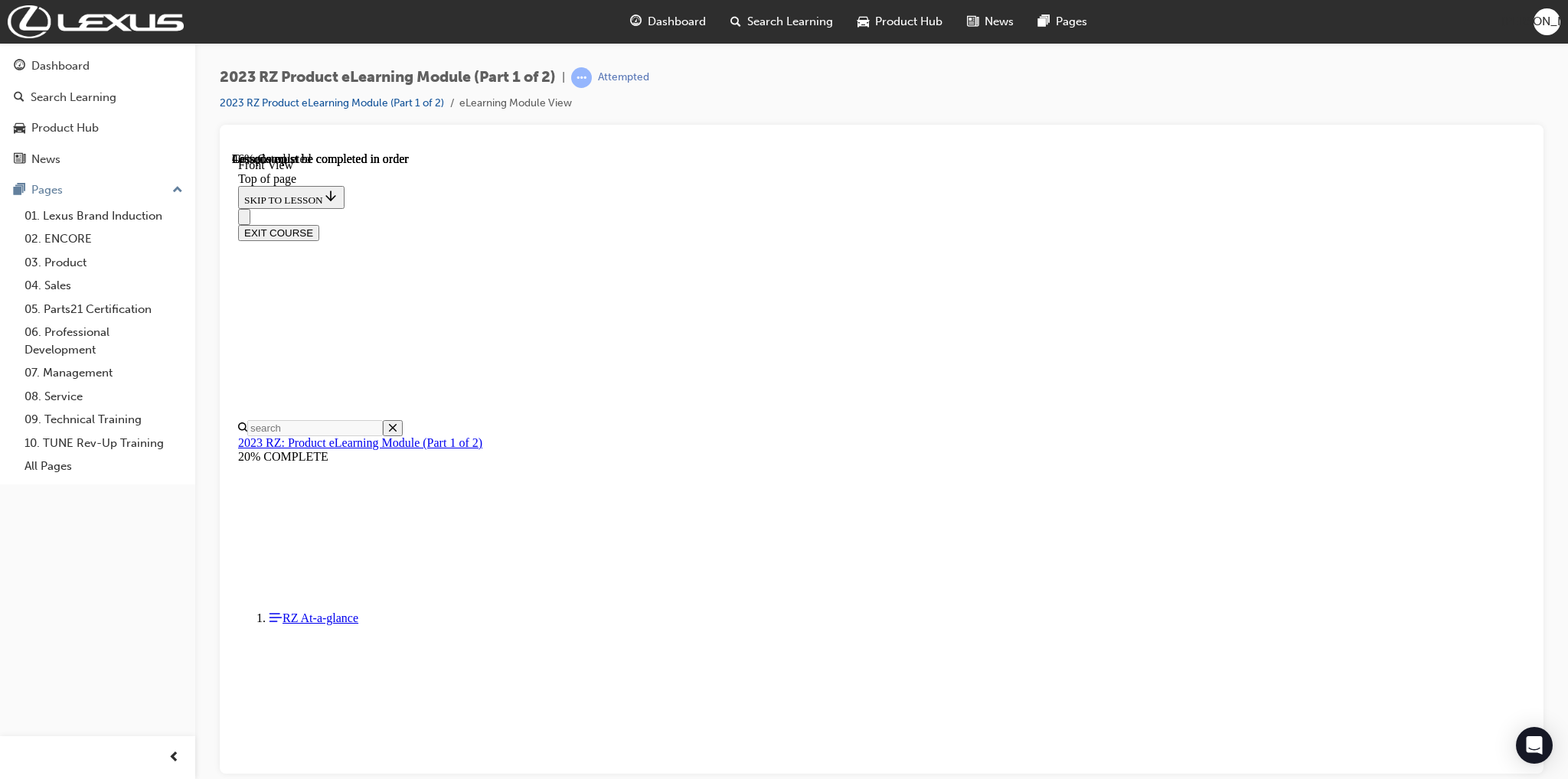
scroll to position [2191, 0]
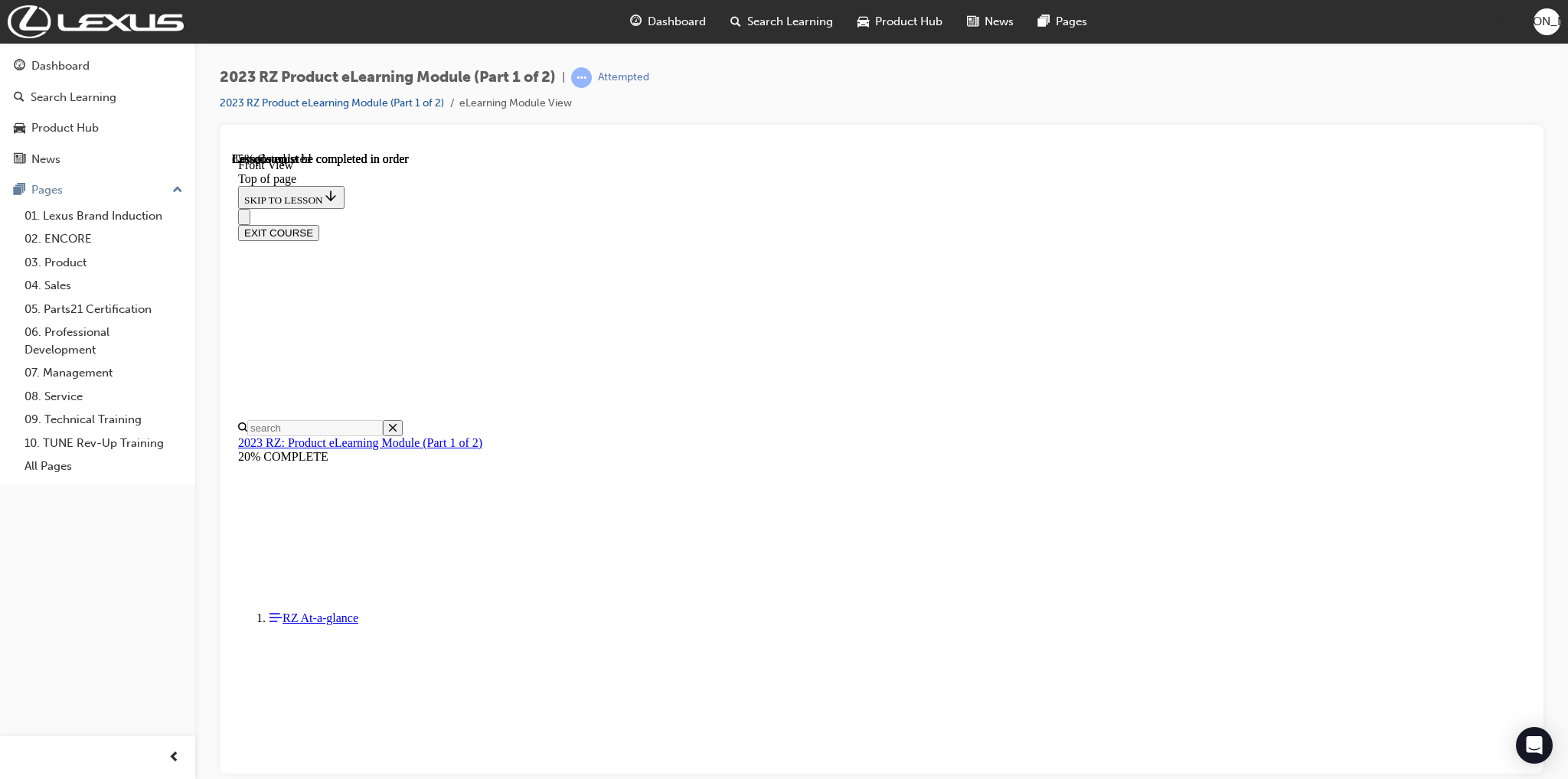
scroll to position [4407, 0]
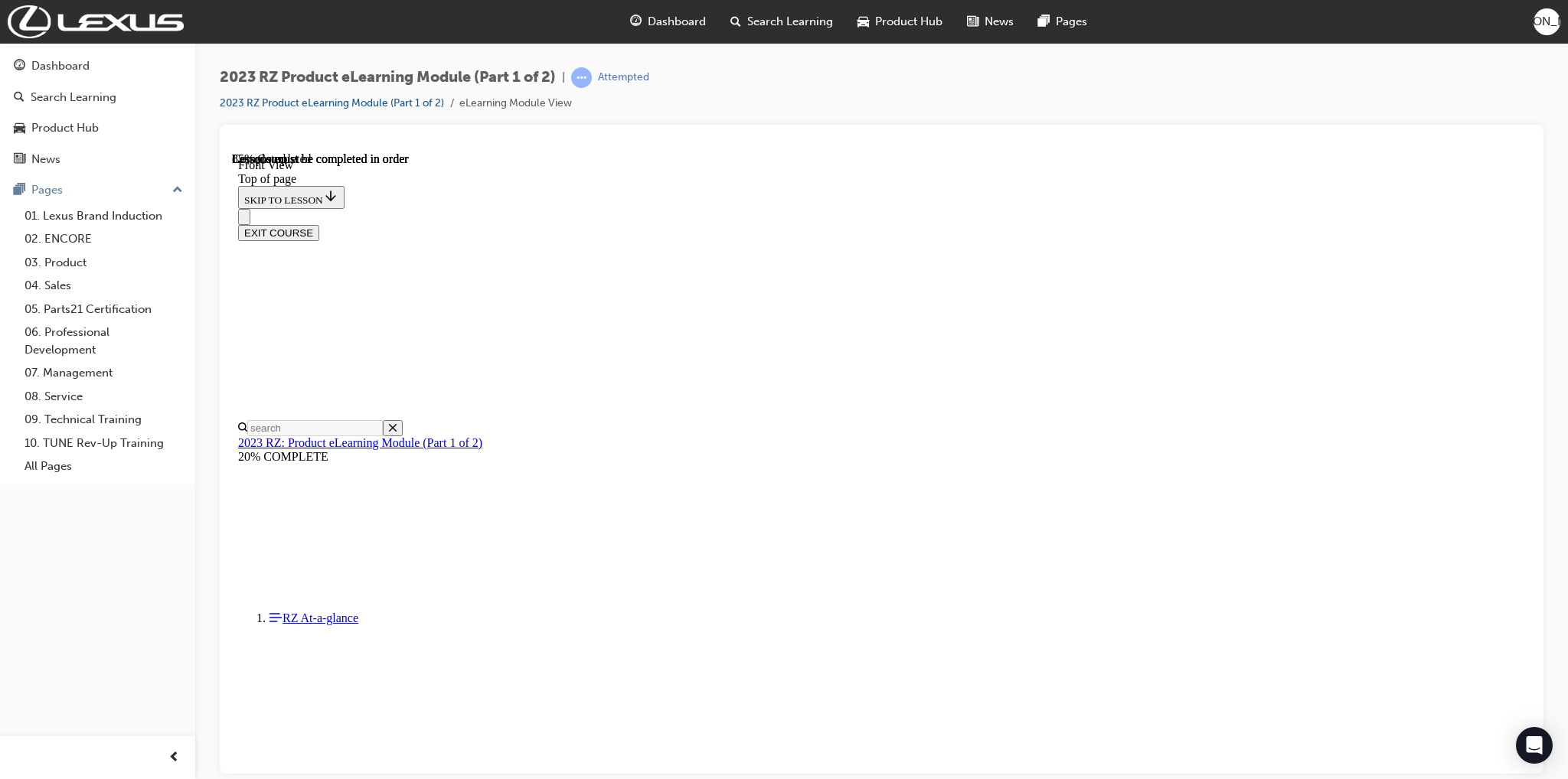
scroll to position [4899, 0]
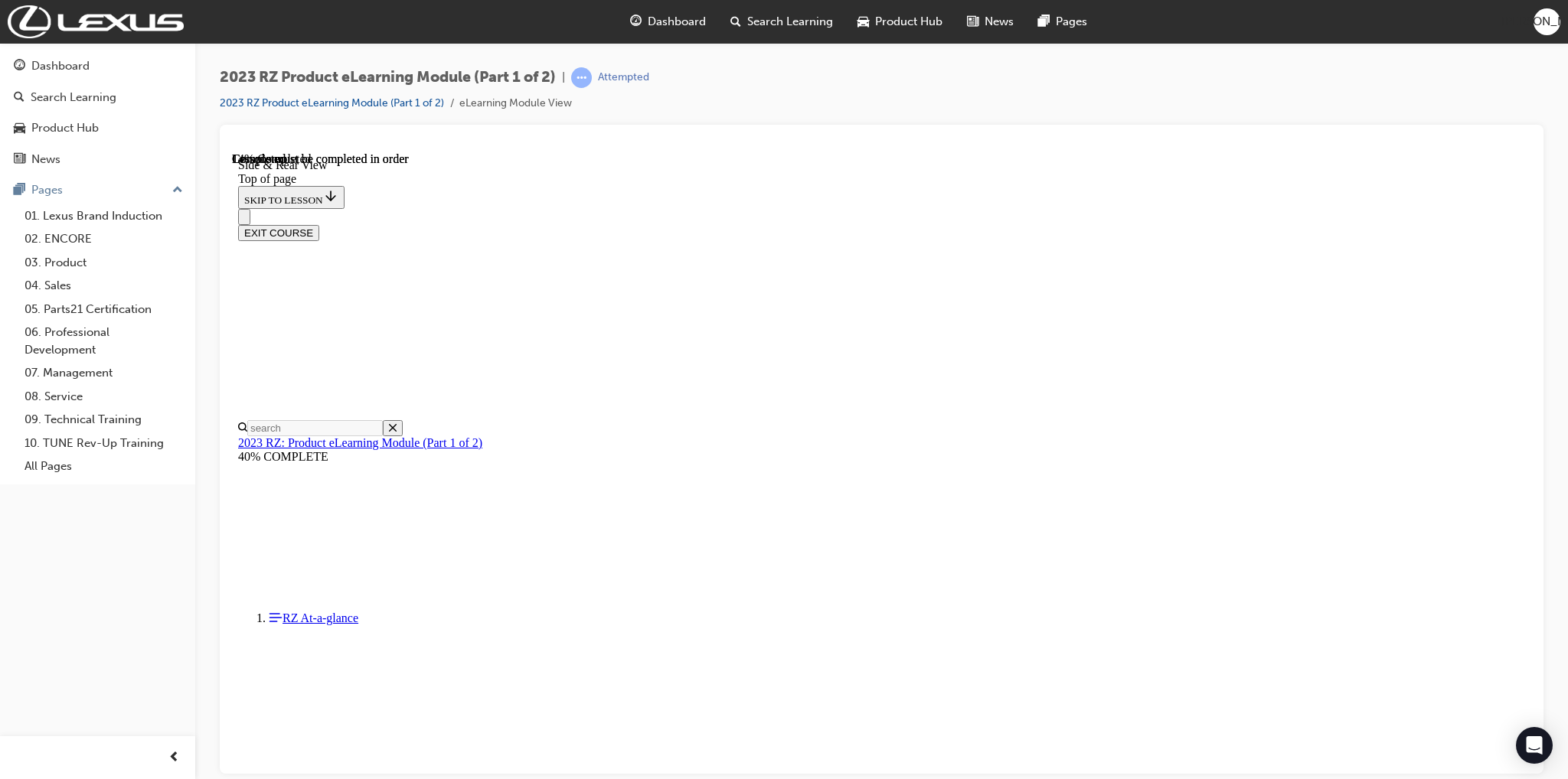
scroll to position [153, 0]
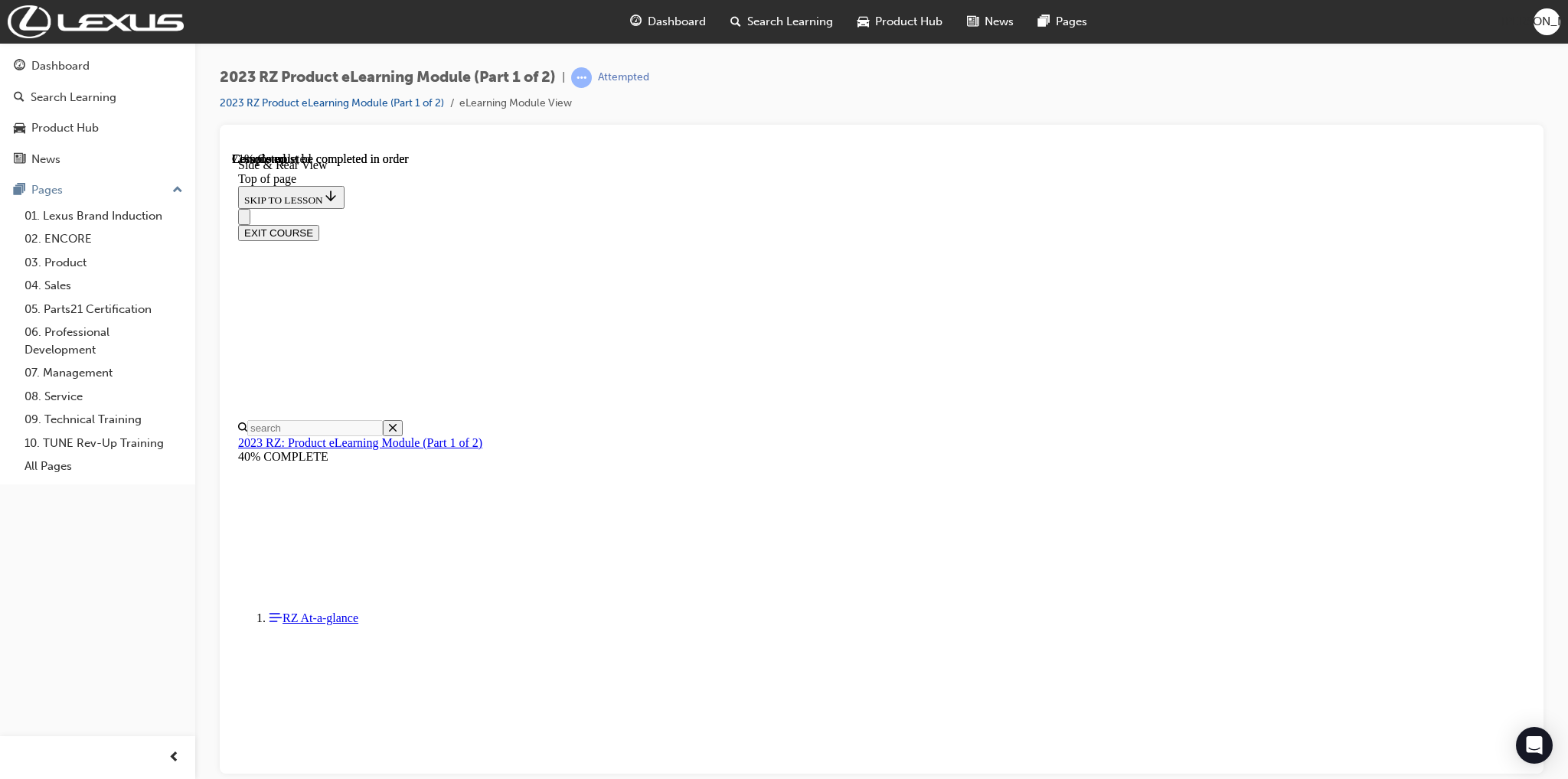
scroll to position [1628, 0]
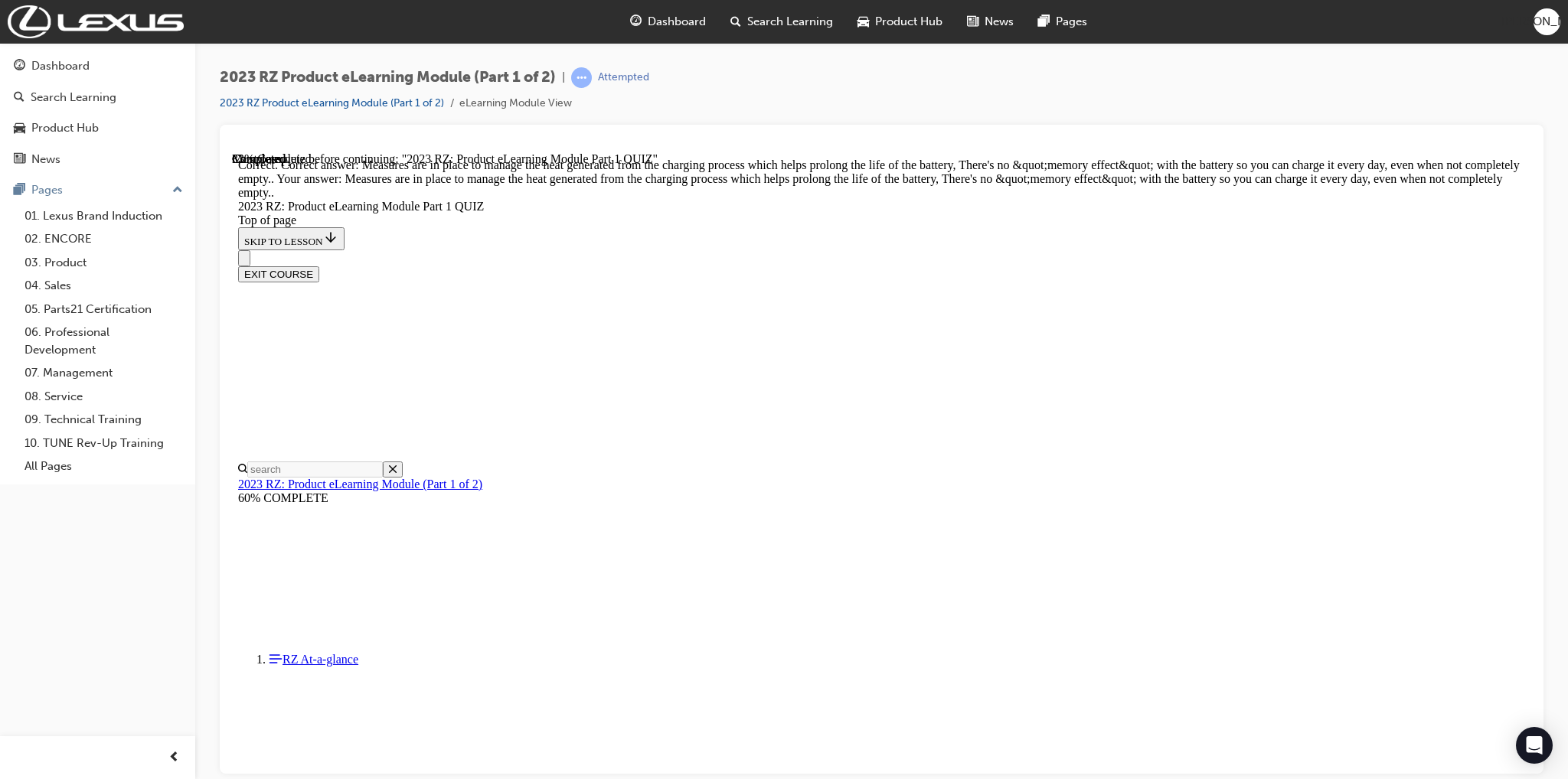
scroll to position [480, 0]
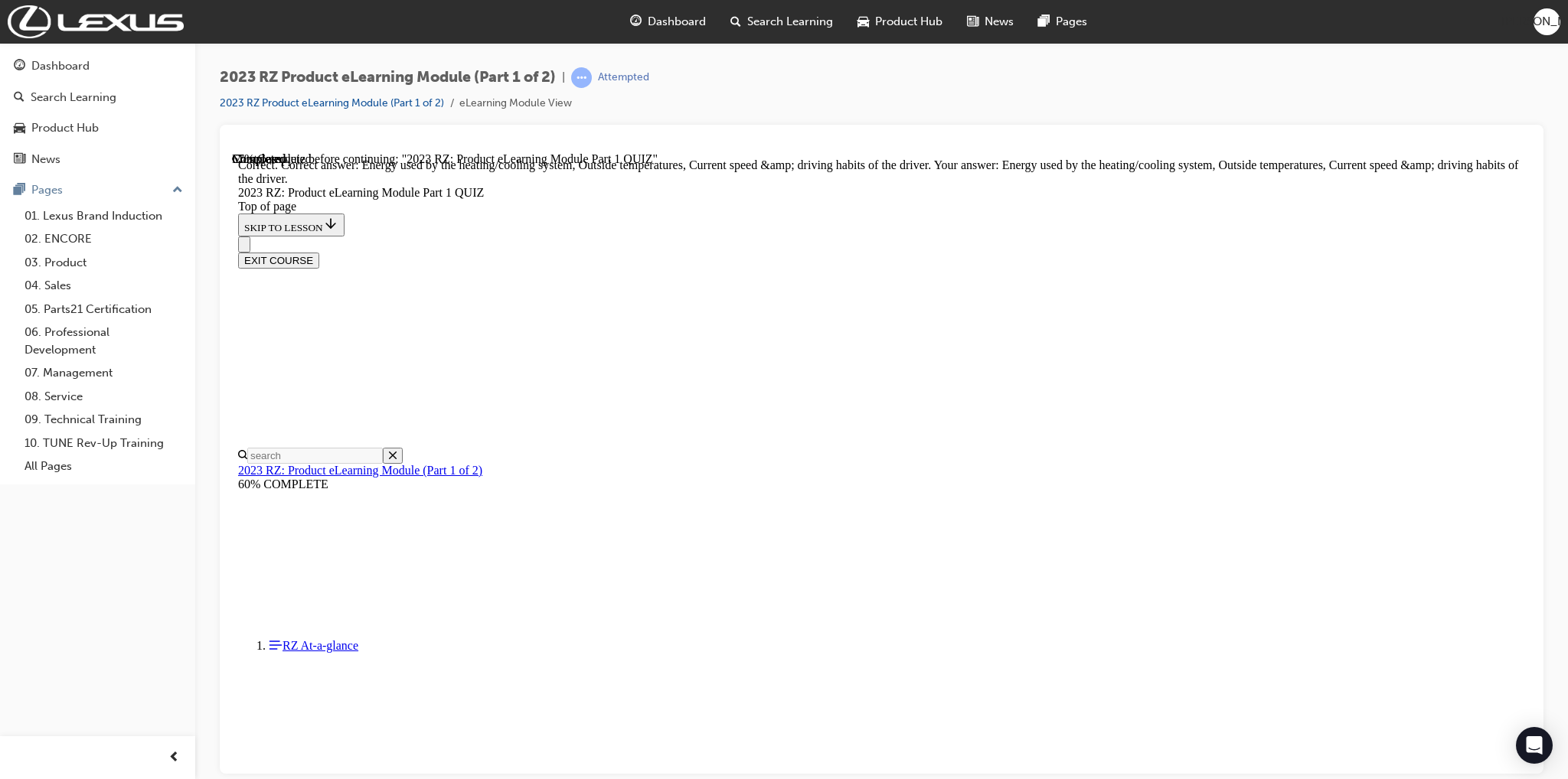
scroll to position [208, 0]
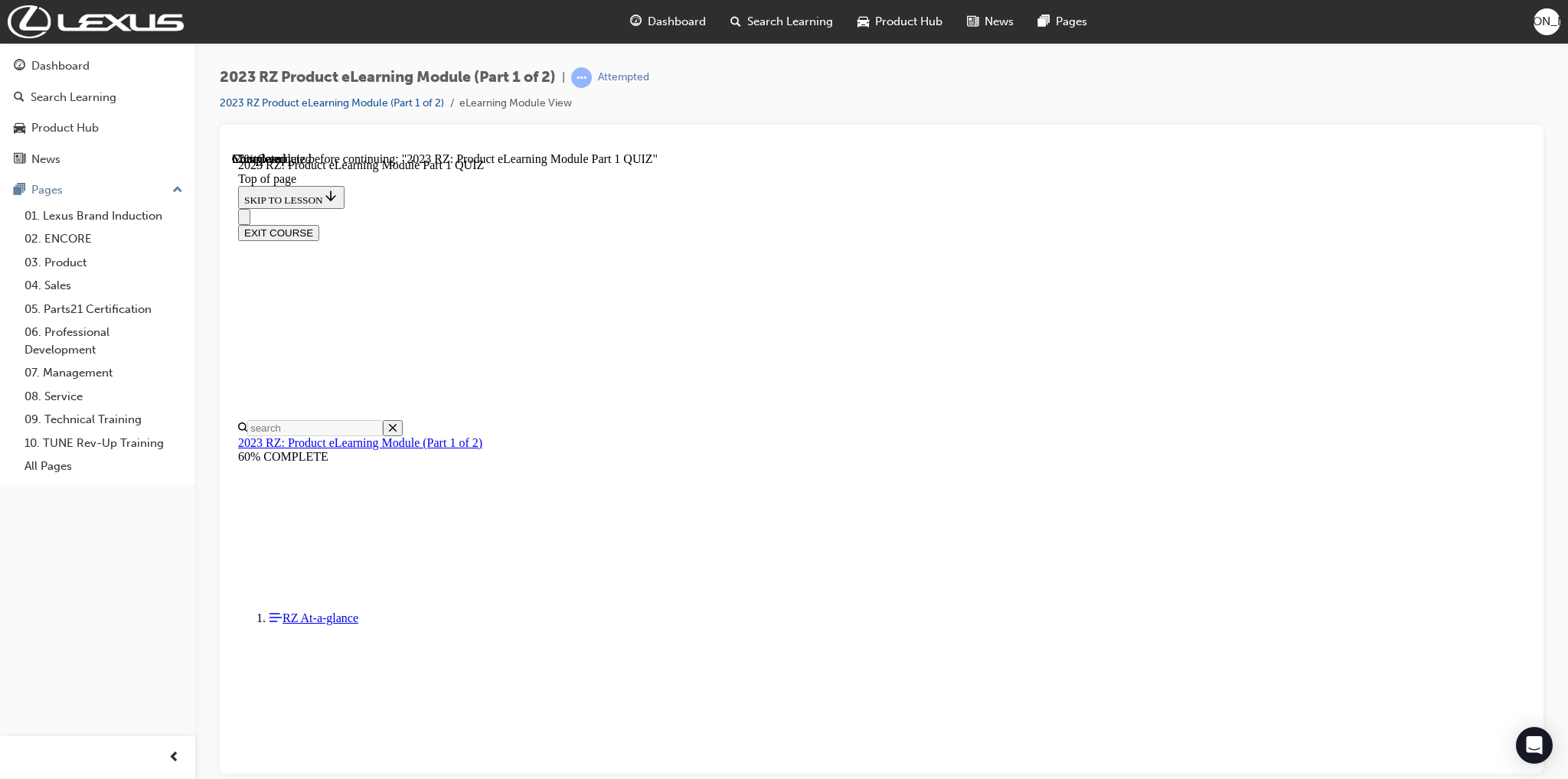
scroll to position [429, 0]
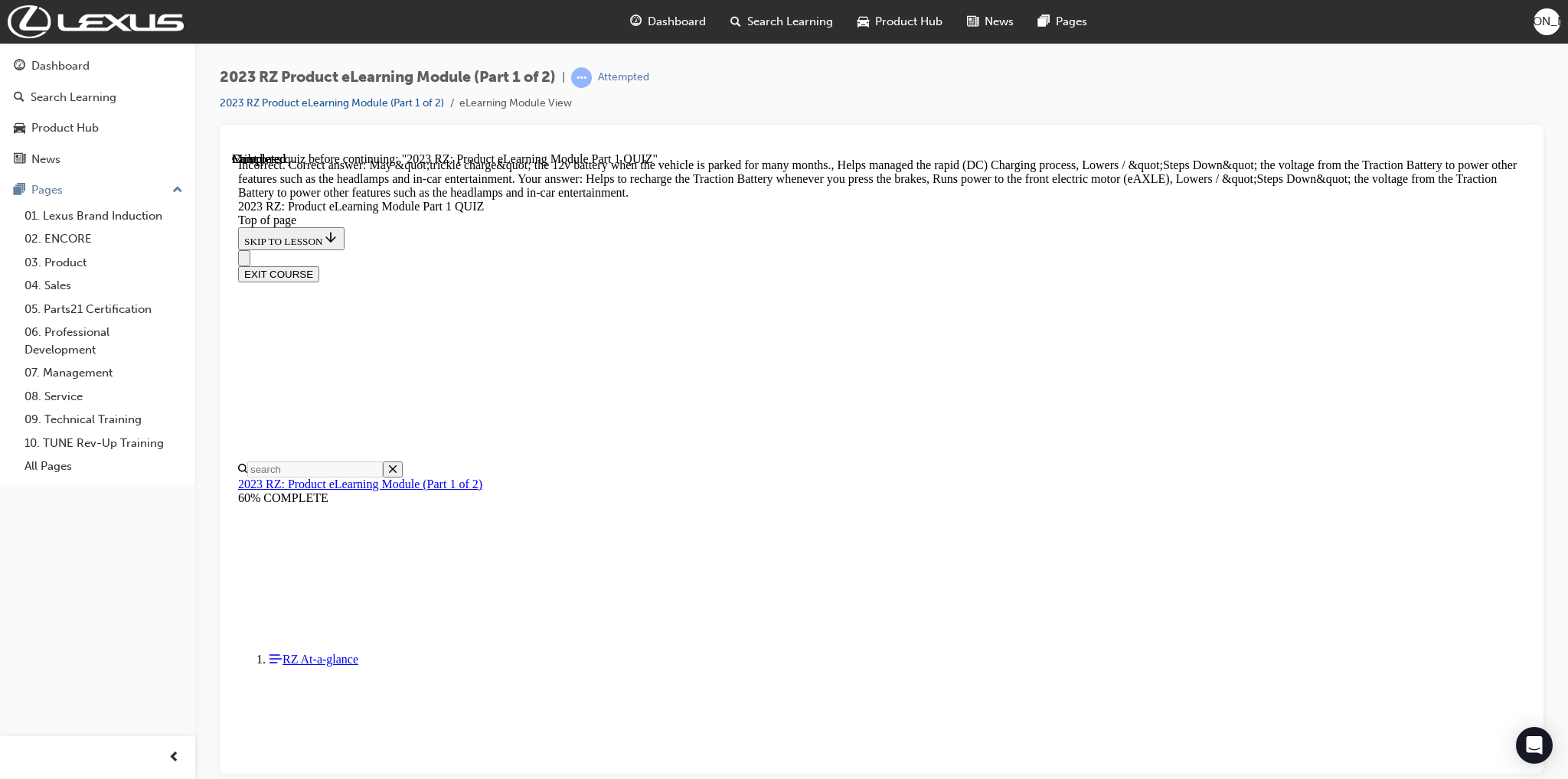
scroll to position [561, 0]
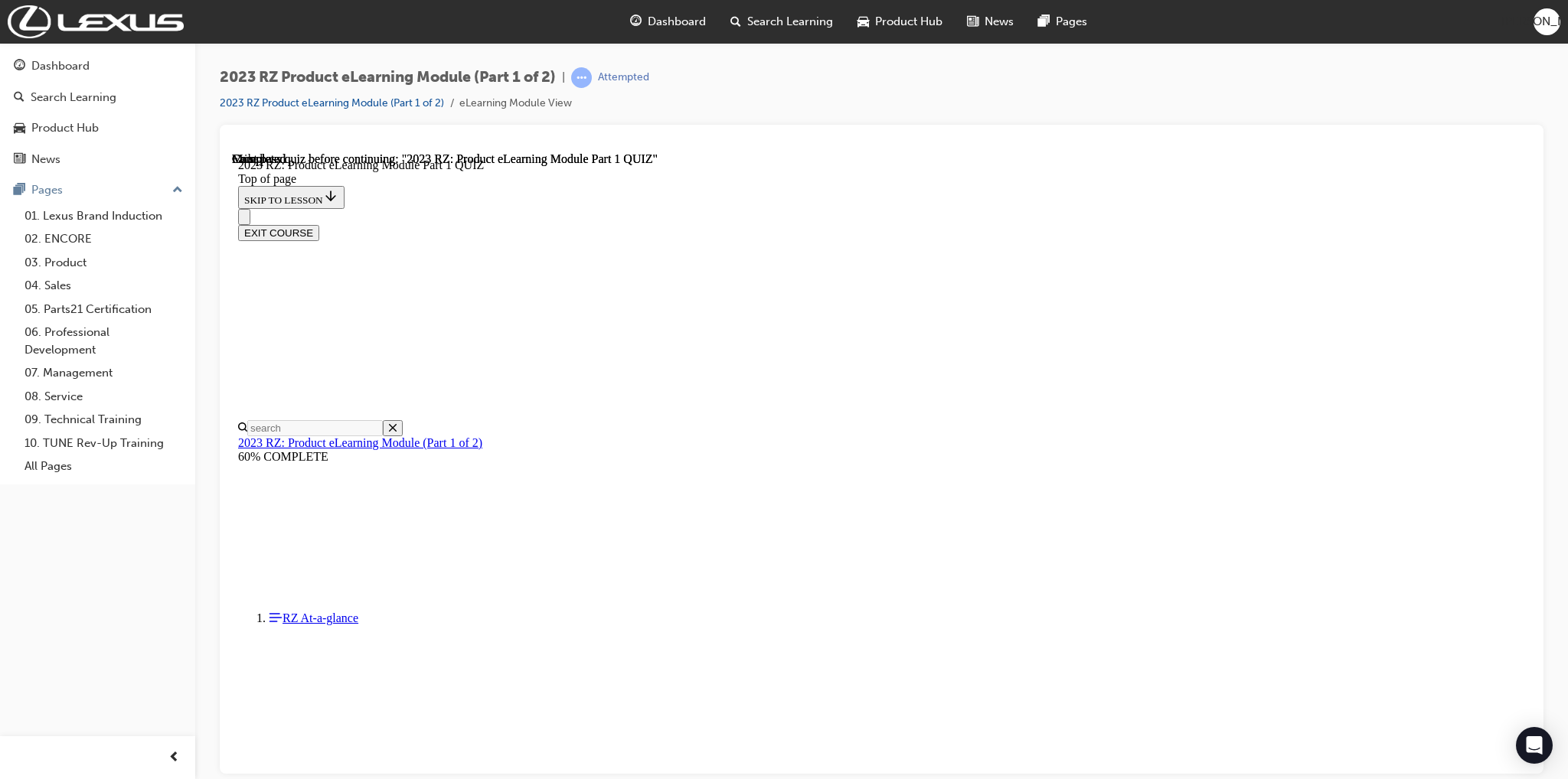
scroll to position [206, 0]
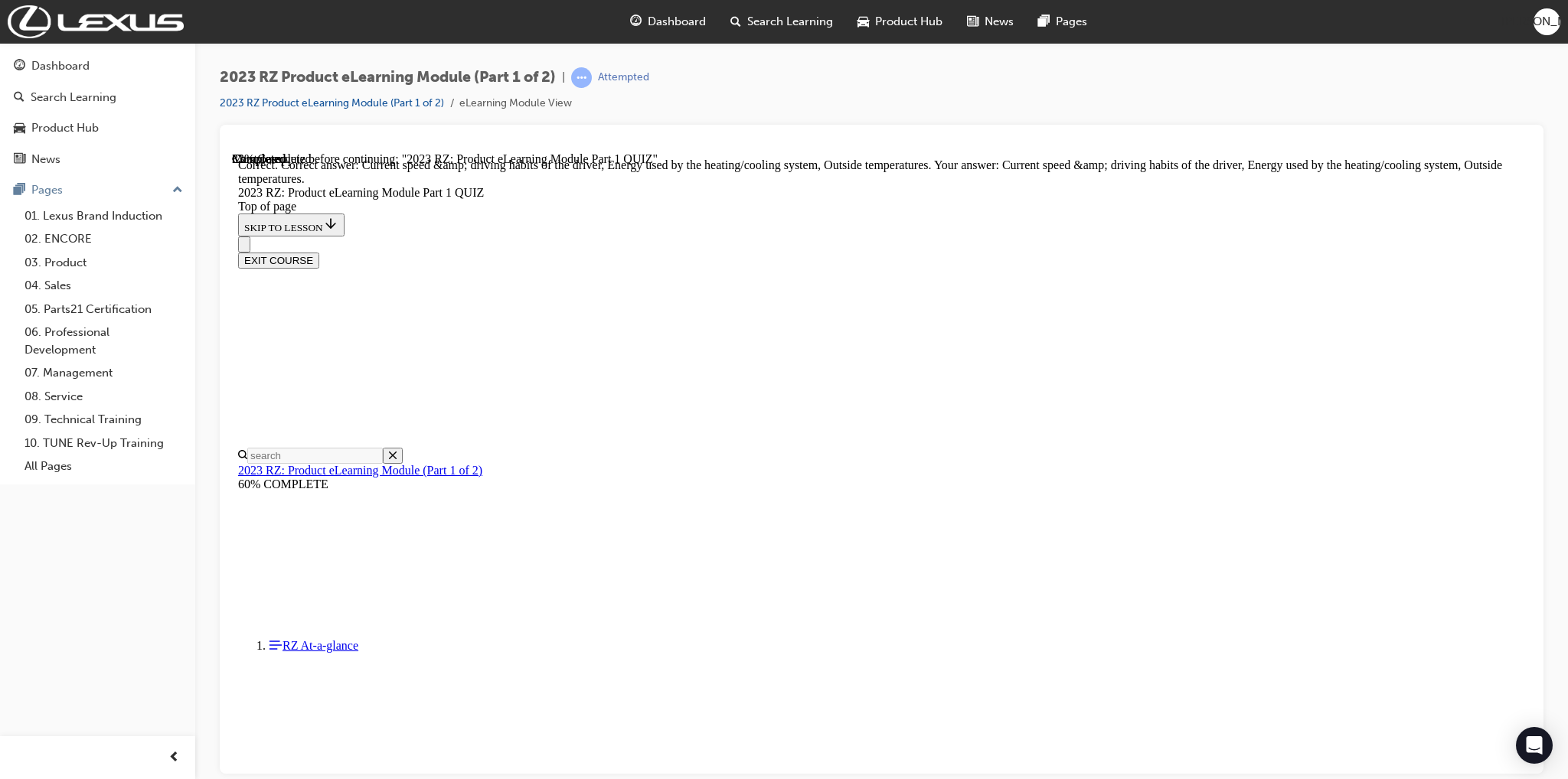
scroll to position [208, 0]
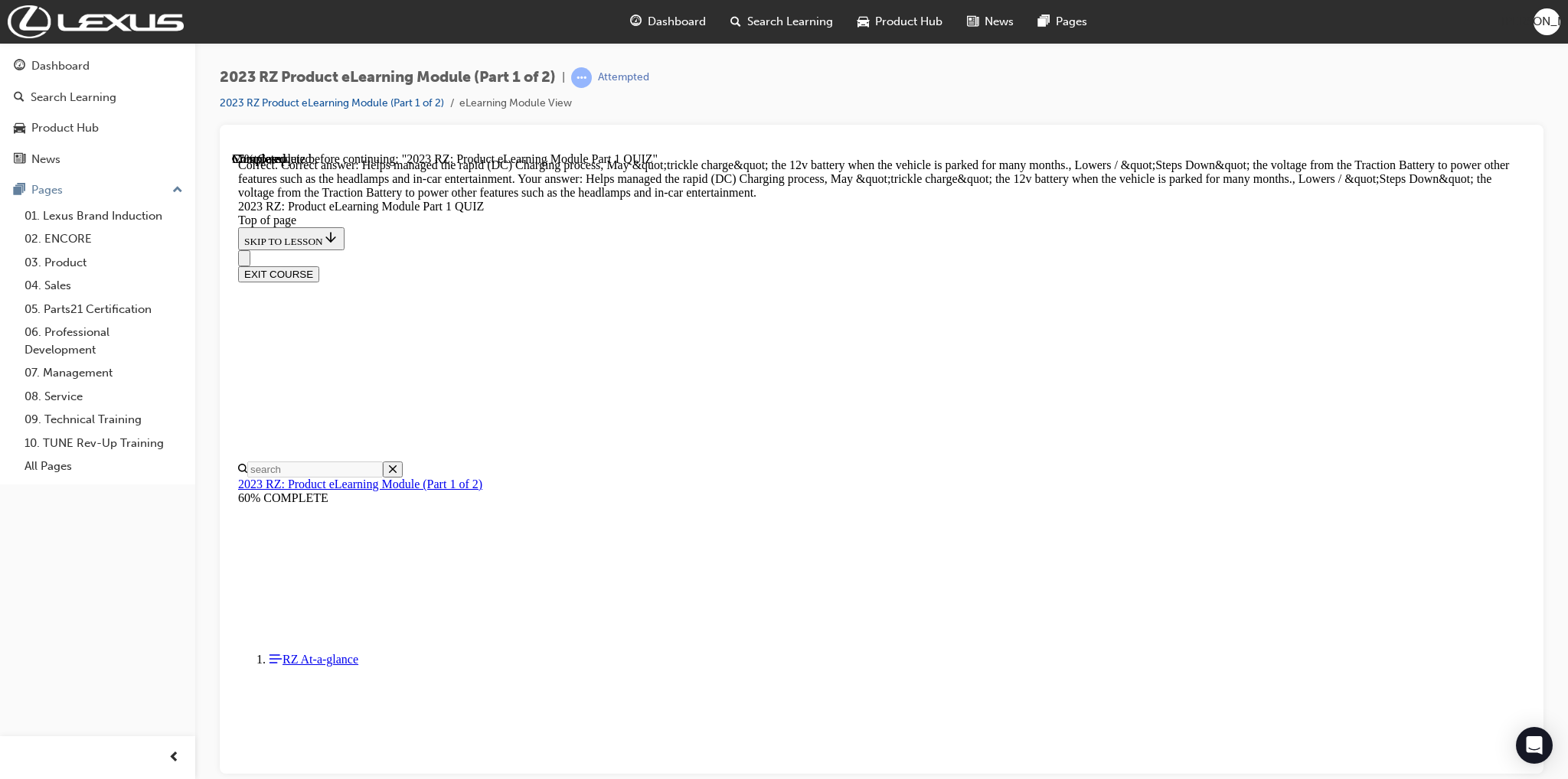
scroll to position [561, 0]
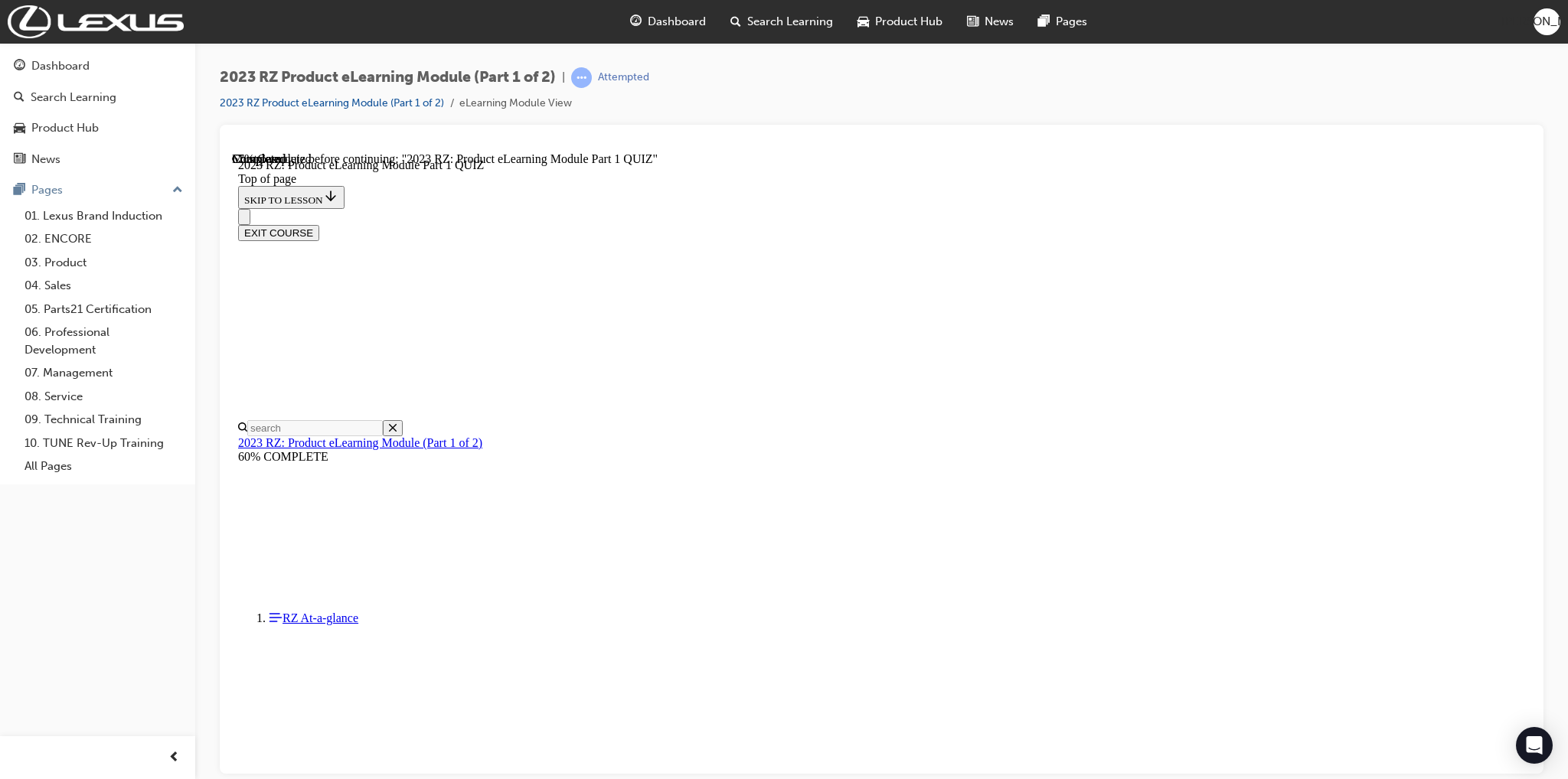
scroll to position [429, 0]
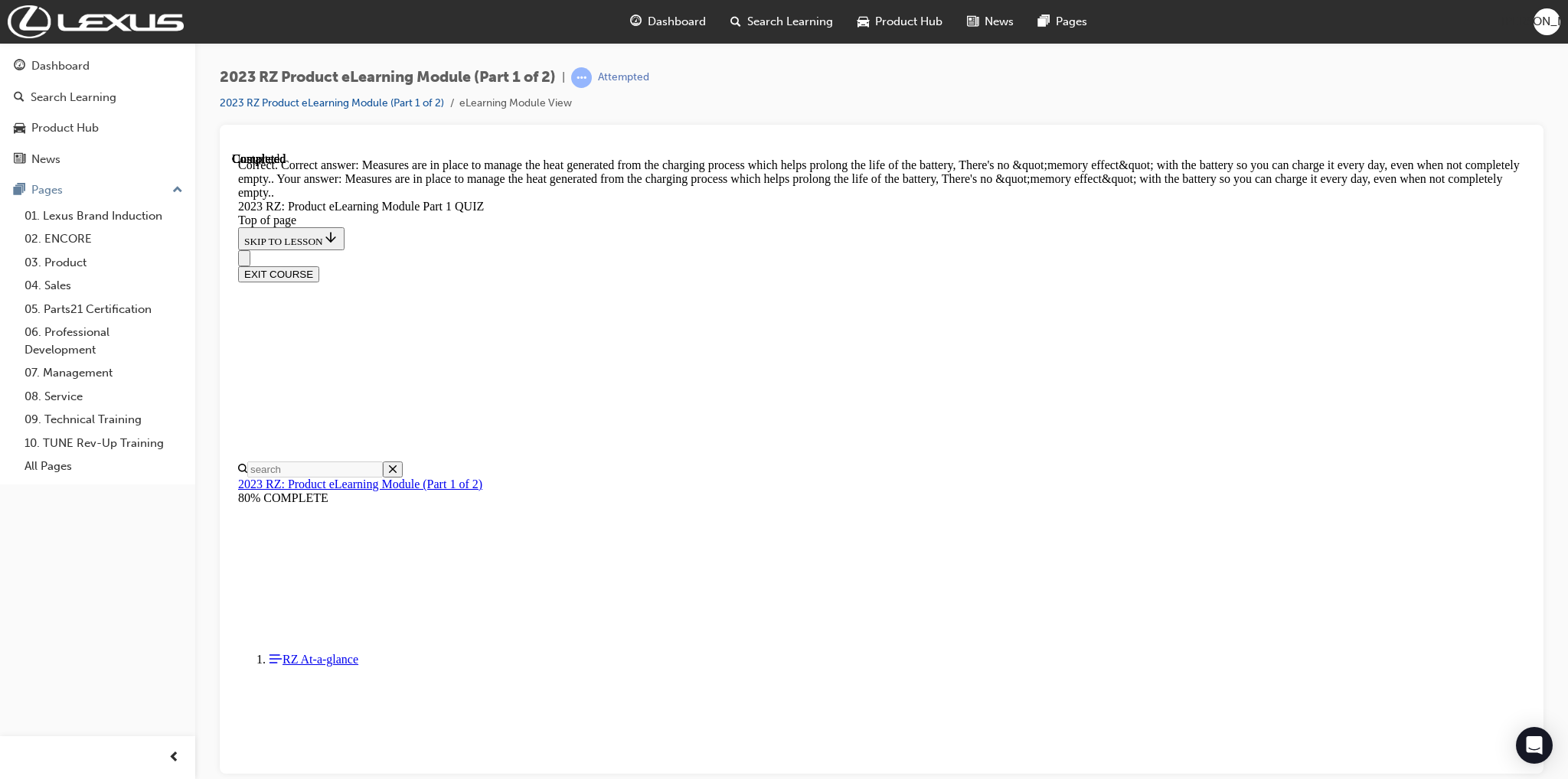
scroll to position [480, 0]
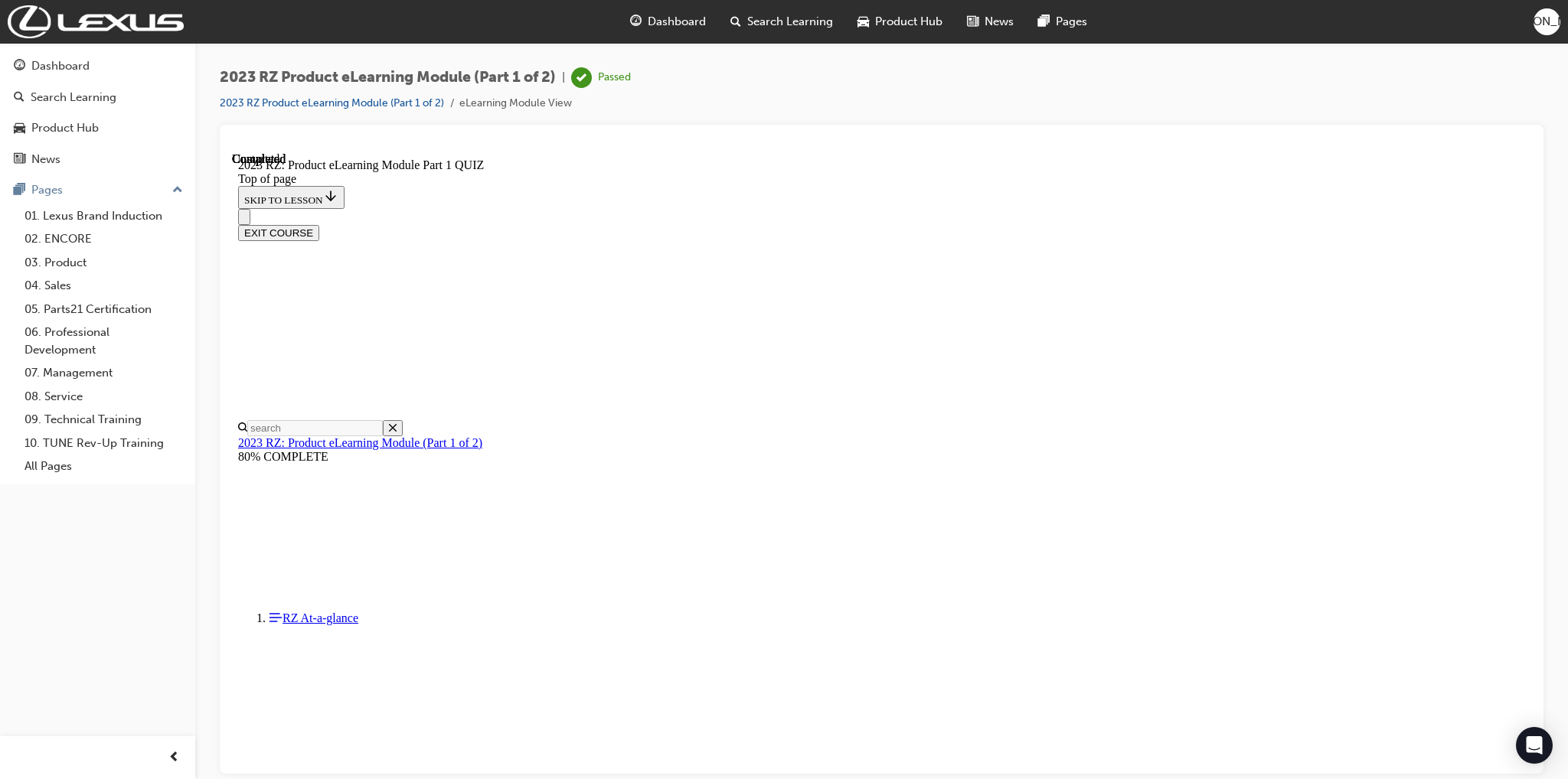
scroll to position [47, 0]
click at [320, 224] on button "EXIT COURSE" at bounding box center [278, 232] width 81 height 16
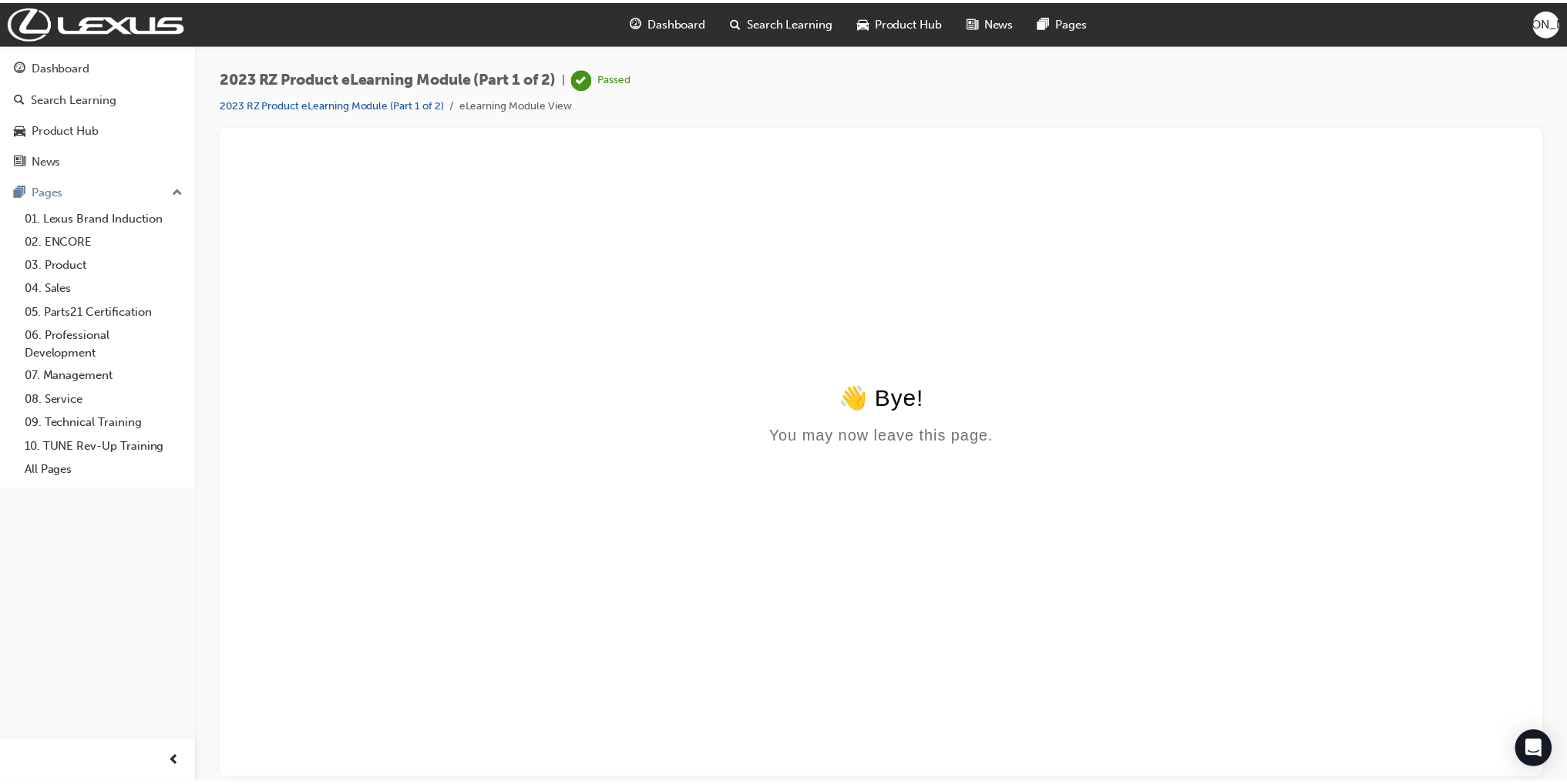
scroll to position [0, 0]
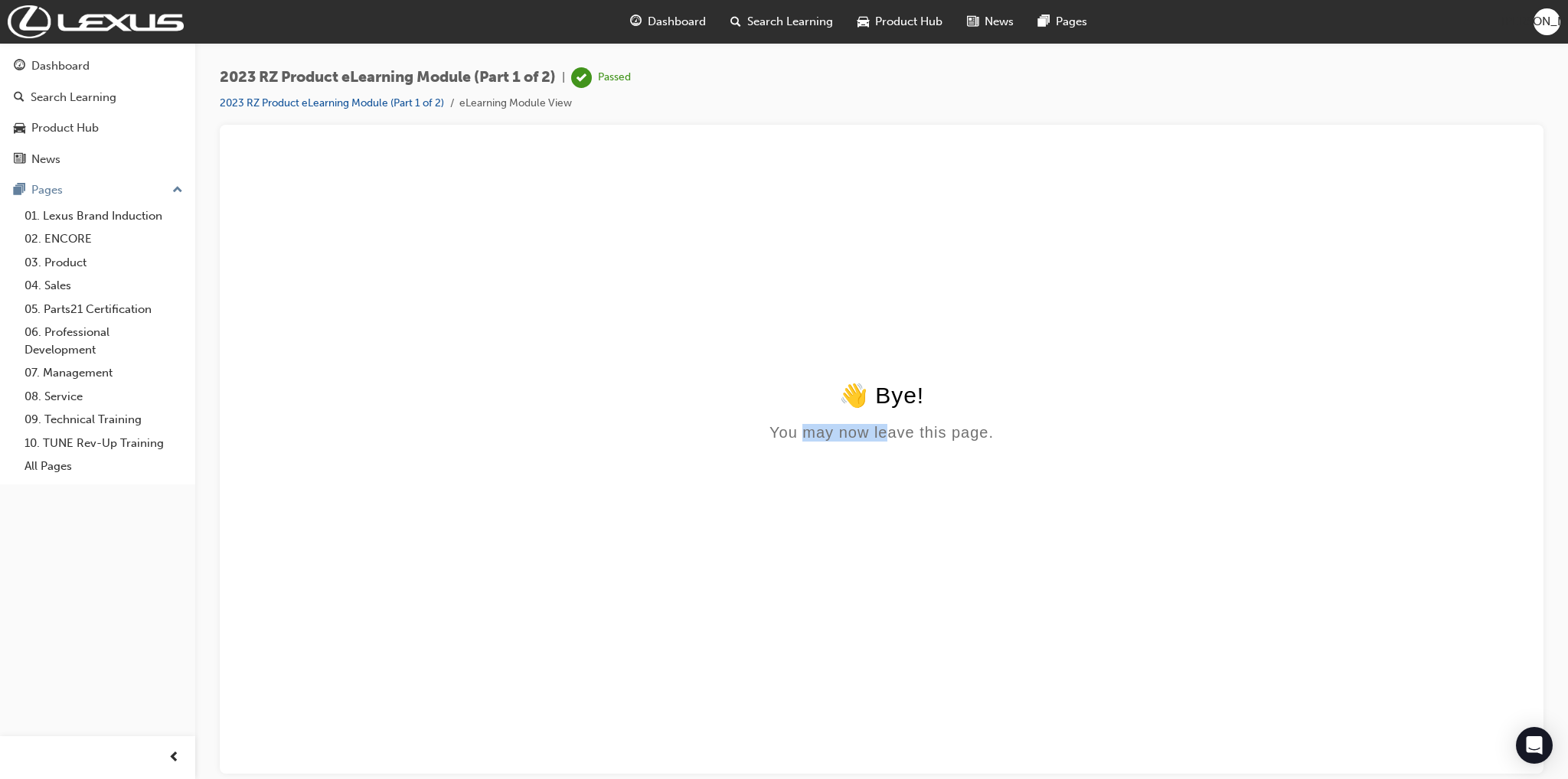
drag, startPoint x: 805, startPoint y: 422, endPoint x: 890, endPoint y: 442, distance: 87.3
click at [890, 441] on div "👋 Bye! You may now leave this page." at bounding box center [881, 411] width 1287 height 60
click at [892, 441] on div "You may now leave this page." at bounding box center [881, 432] width 1287 height 18
click at [78, 71] on div "Dashboard" at bounding box center [61, 66] width 58 height 18
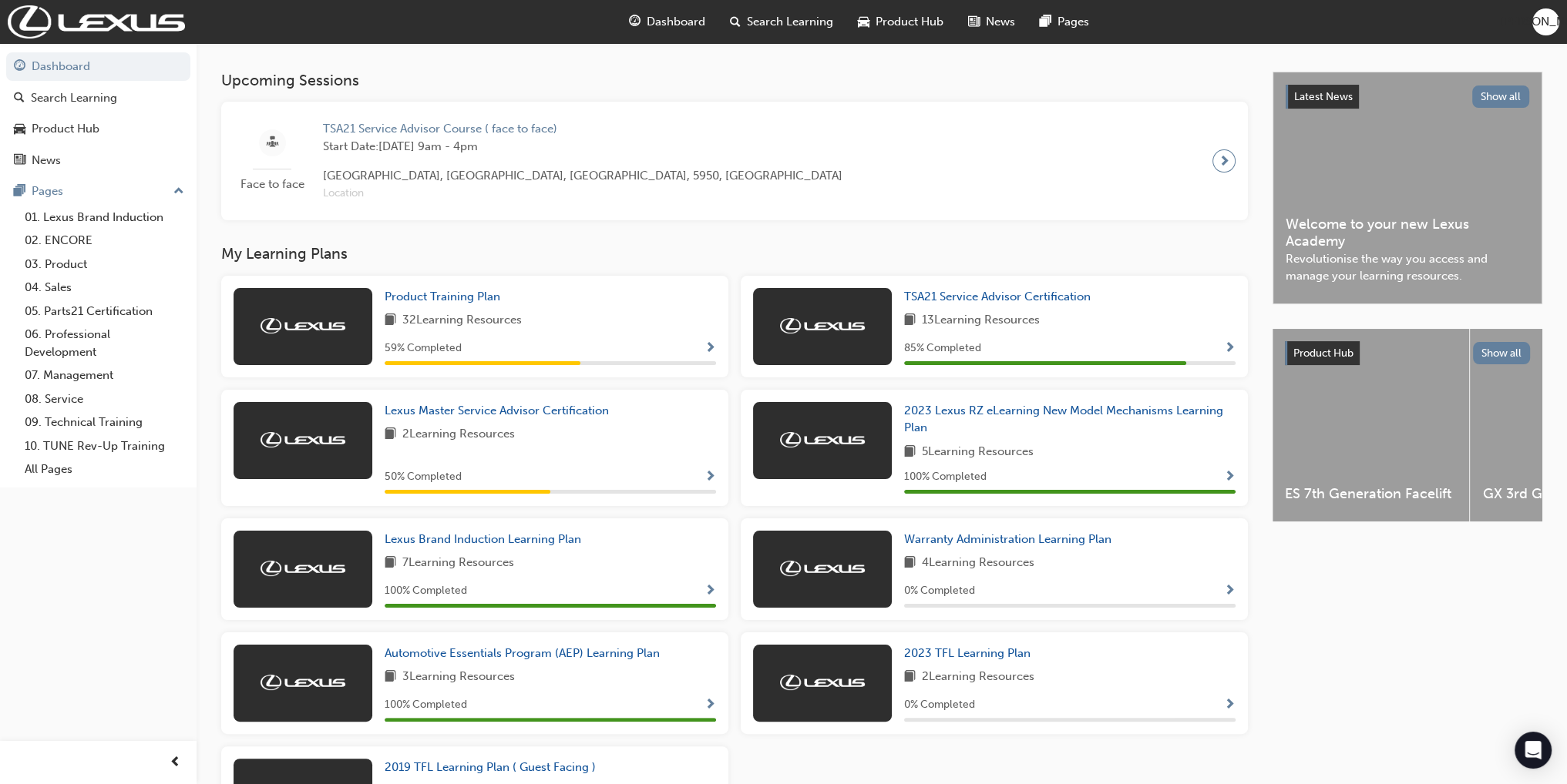
scroll to position [308, 0]
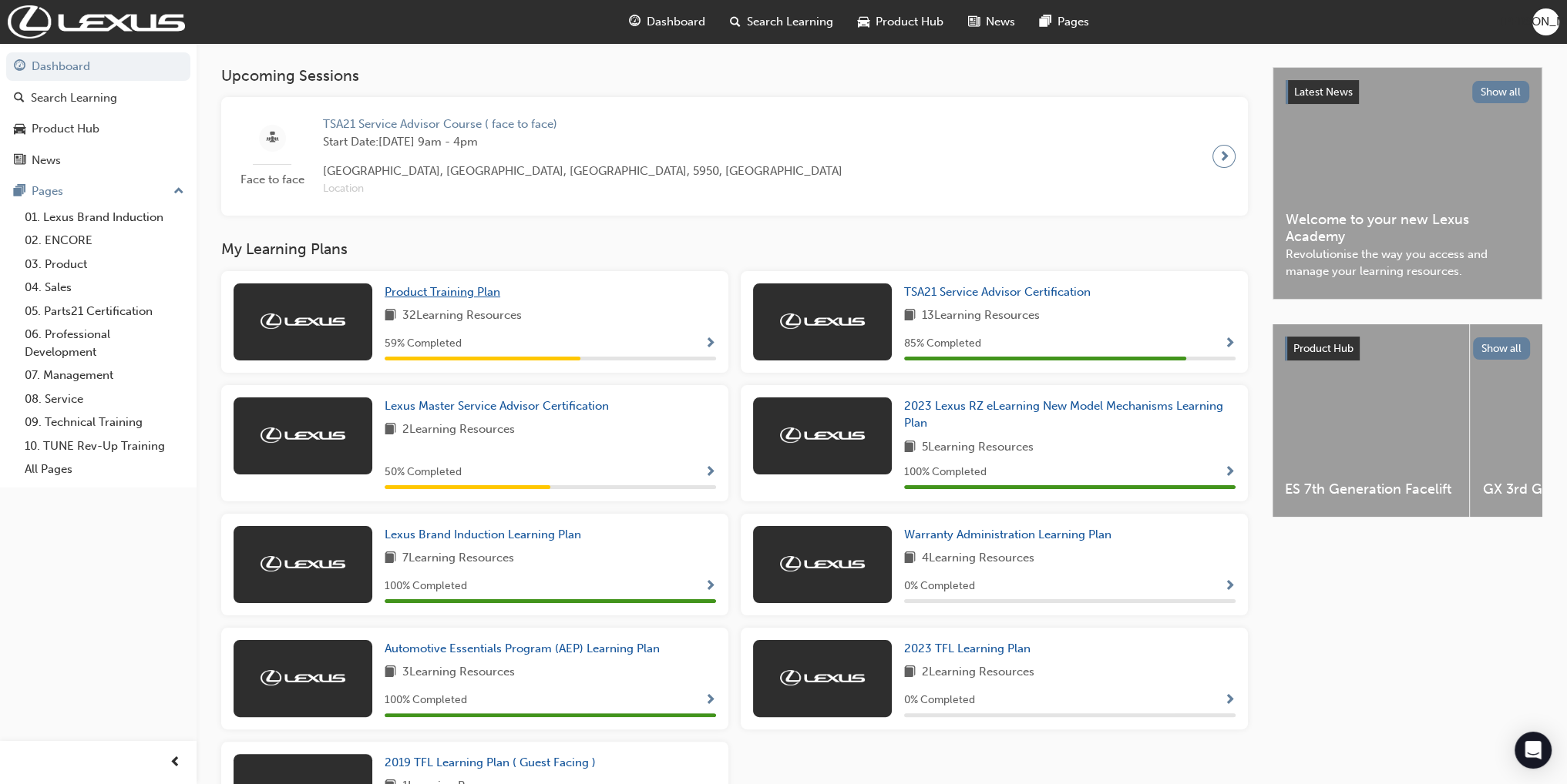
click at [472, 299] on span "Product Training Plan" at bounding box center [442, 291] width 116 height 14
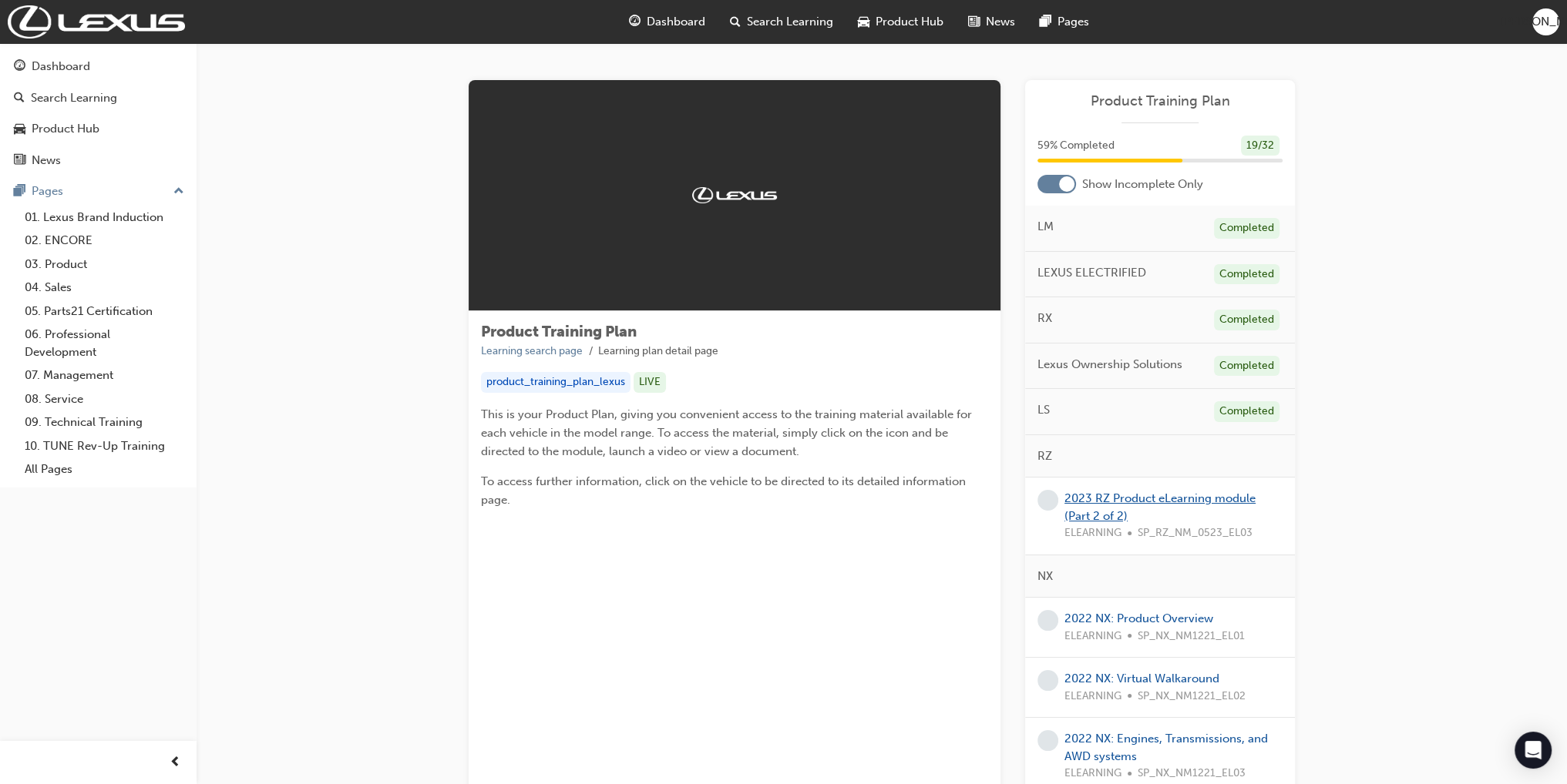
click at [1155, 492] on link "2023 RZ Product eLearning module (Part 2 of 2)" at bounding box center [1160, 507] width 191 height 32
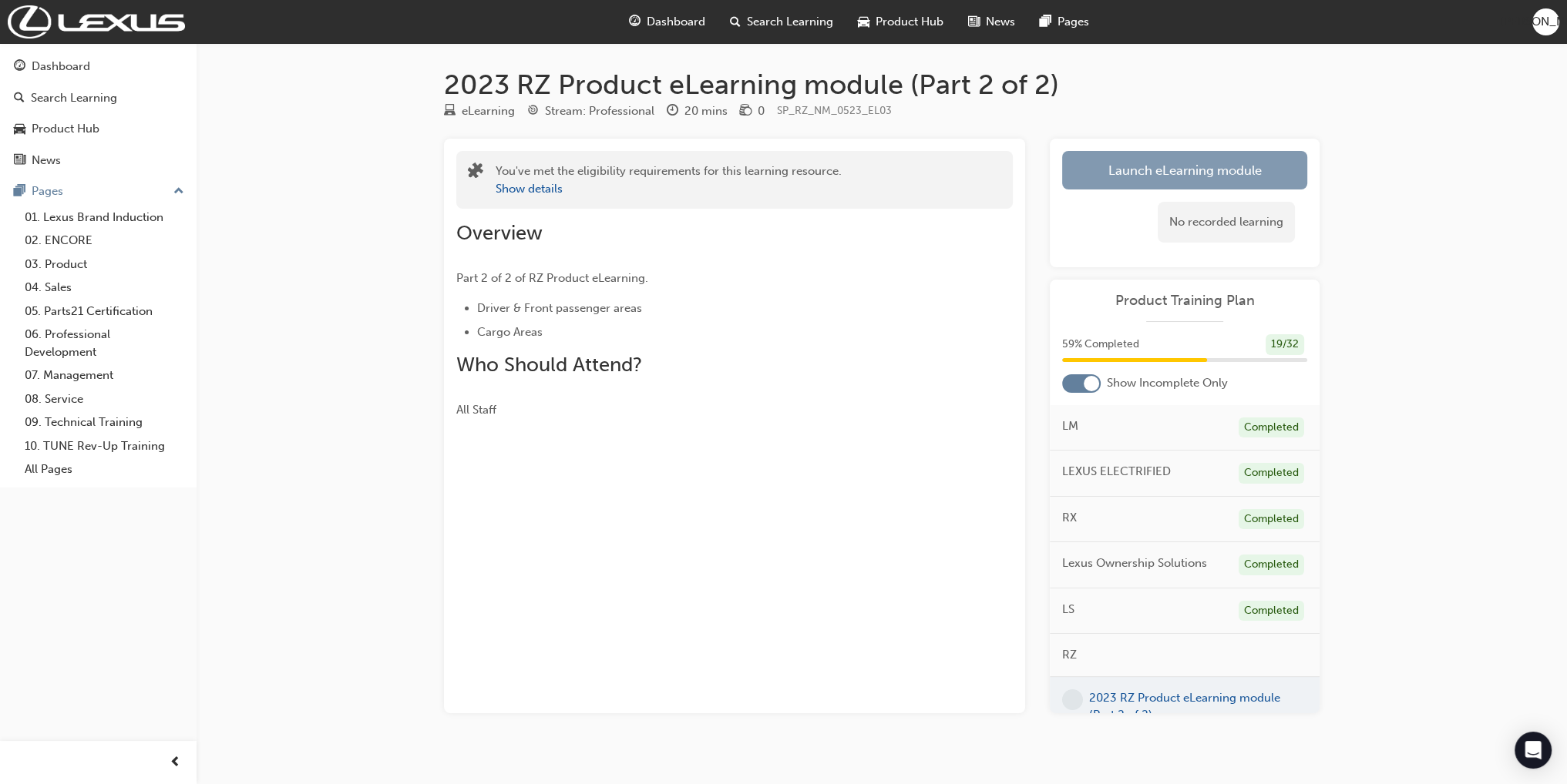
click at [1079, 168] on link "Launch eLearning module" at bounding box center [1184, 169] width 245 height 38
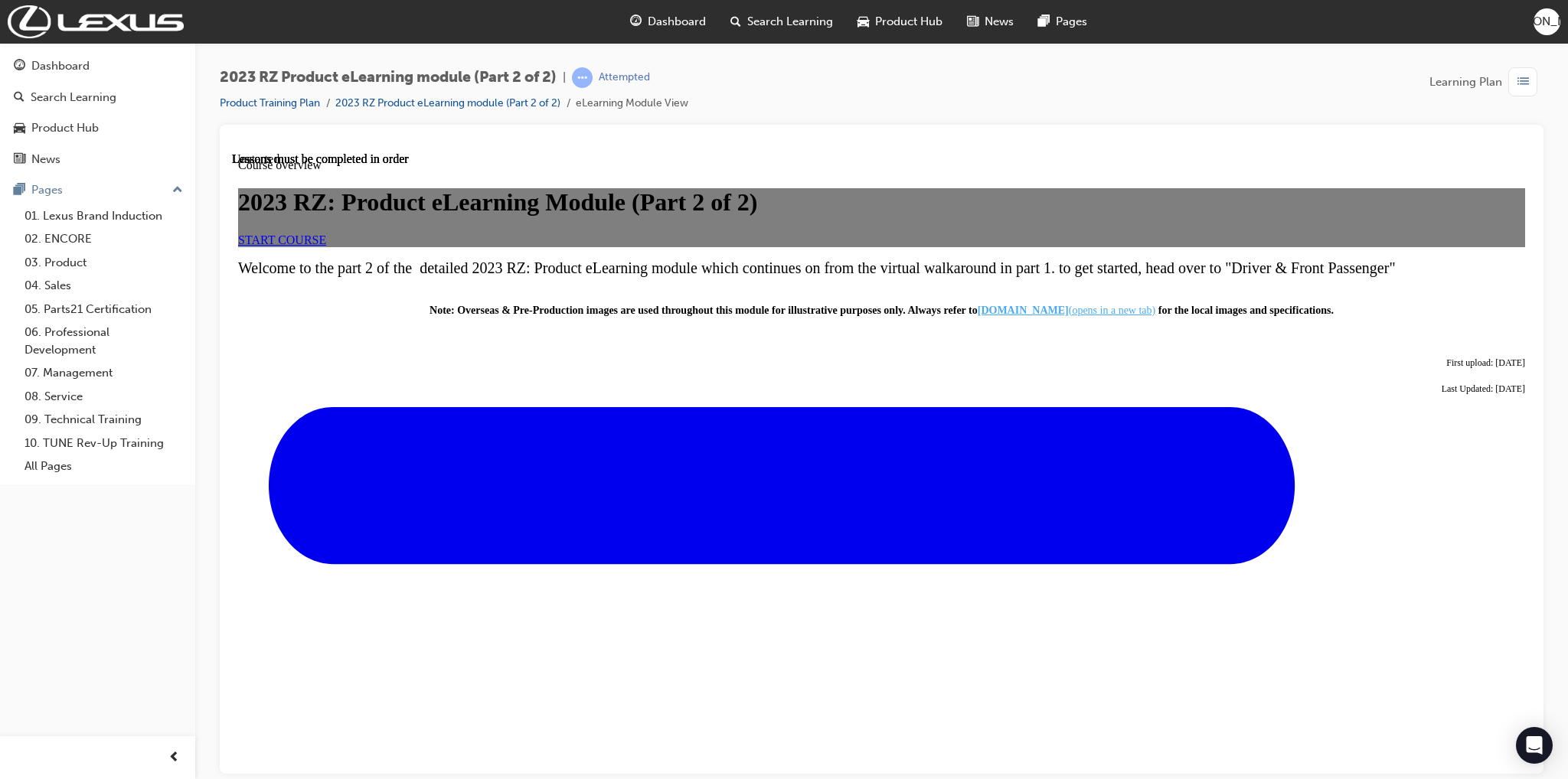
click at [326, 246] on link "START COURSE" at bounding box center [282, 239] width 88 height 13
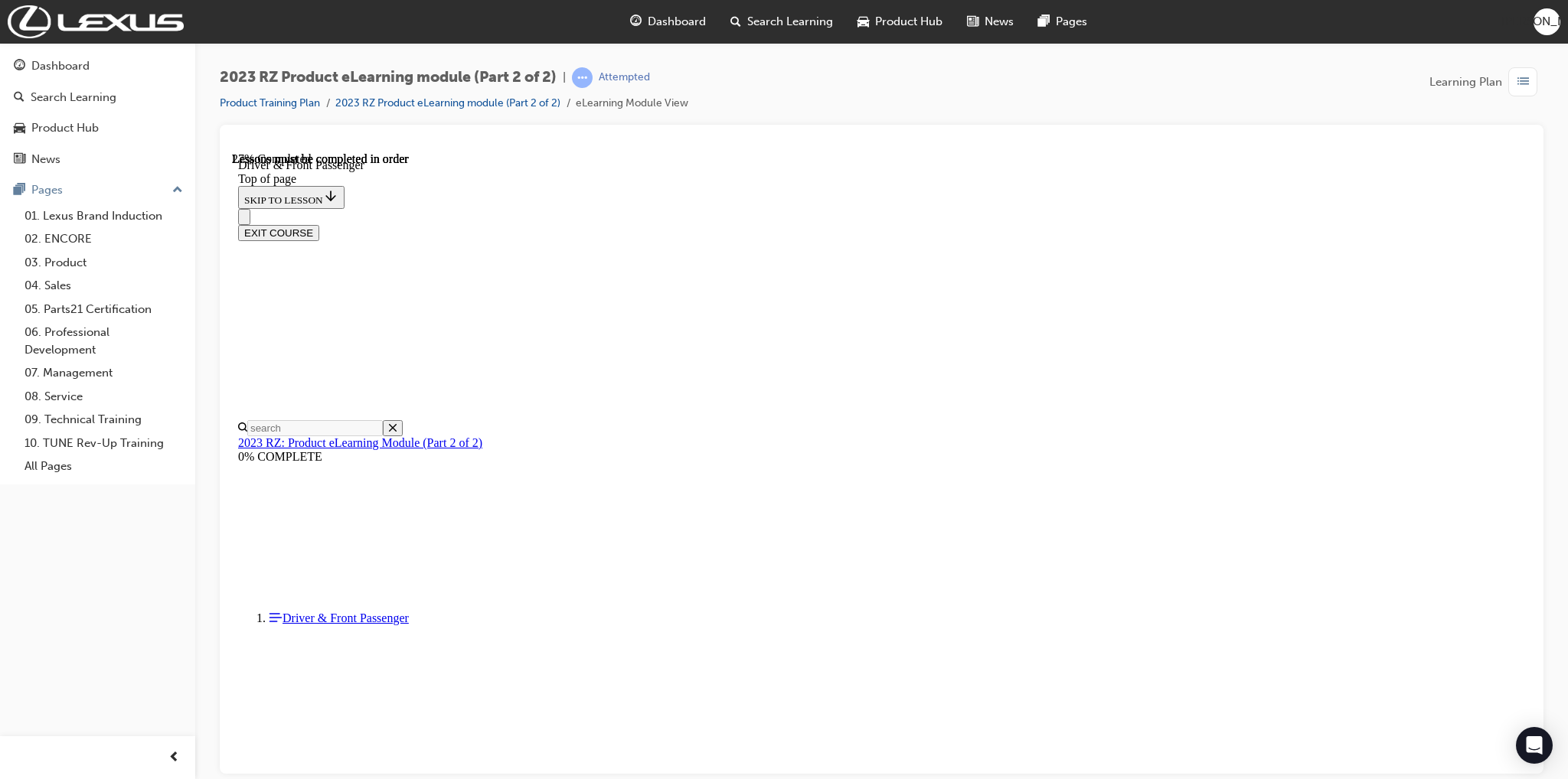
scroll to position [430, 0]
